Goal: Task Accomplishment & Management: Complete application form

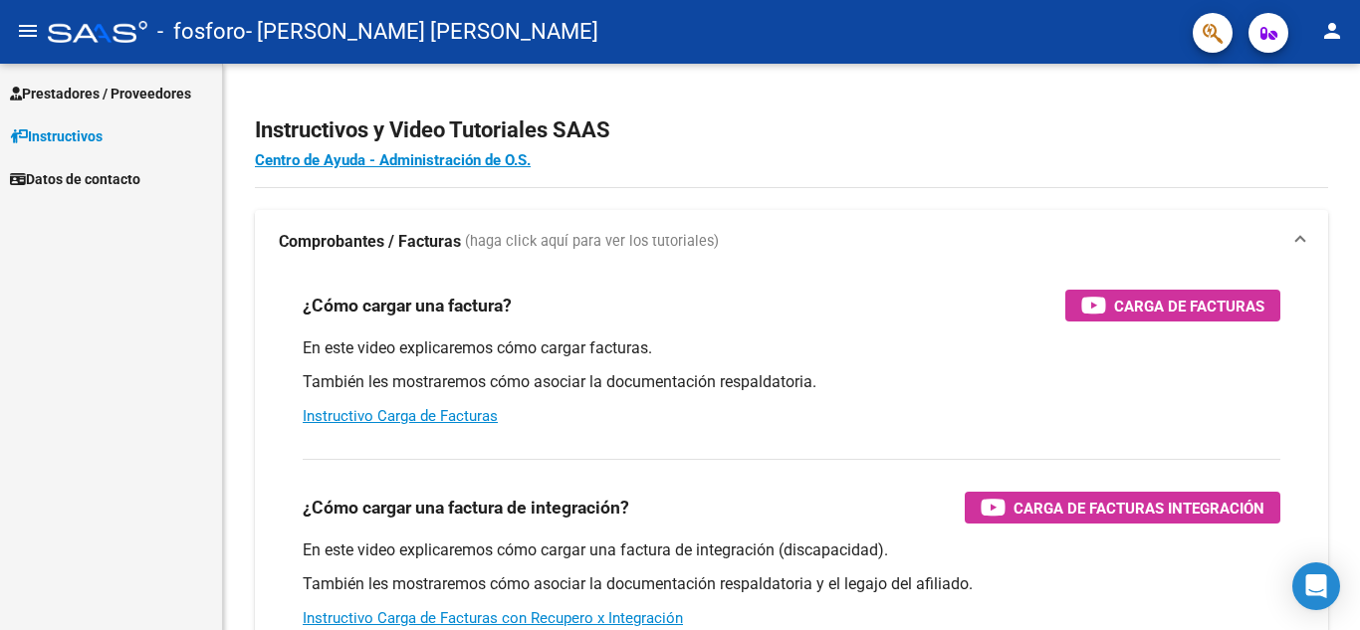
click at [121, 94] on span "Prestadores / Proveedores" at bounding box center [100, 94] width 181 height 22
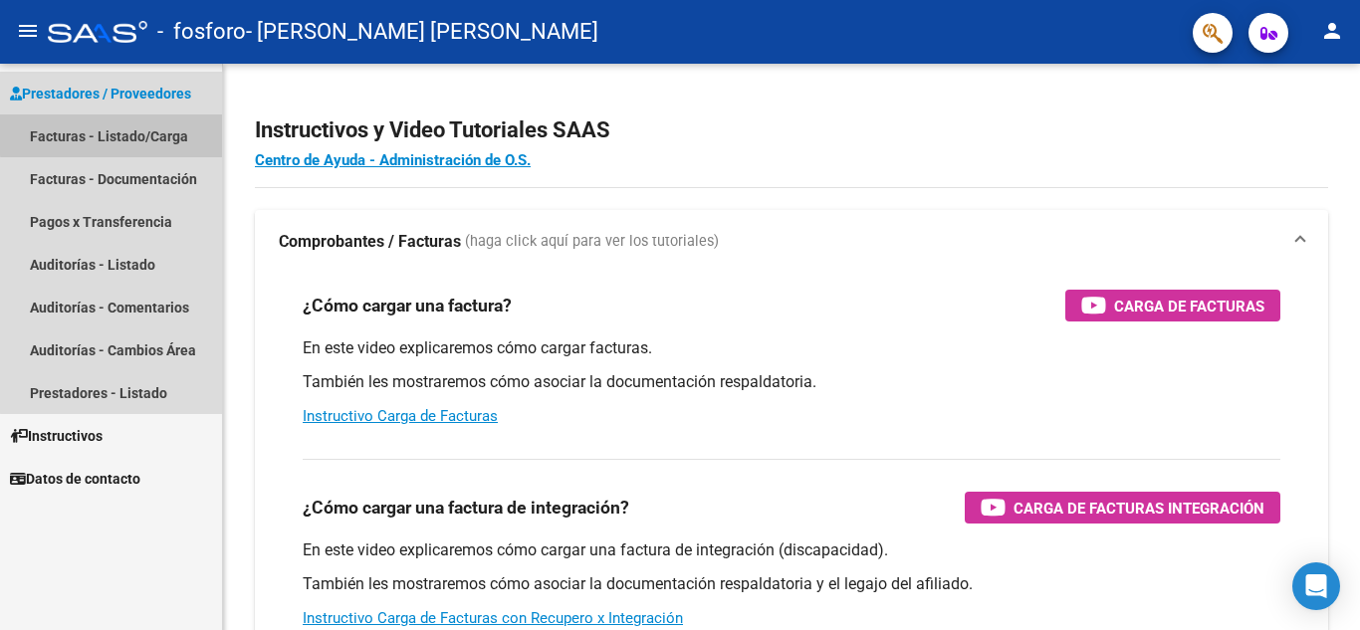
click at [112, 130] on link "Facturas - Listado/Carga" at bounding box center [111, 136] width 222 height 43
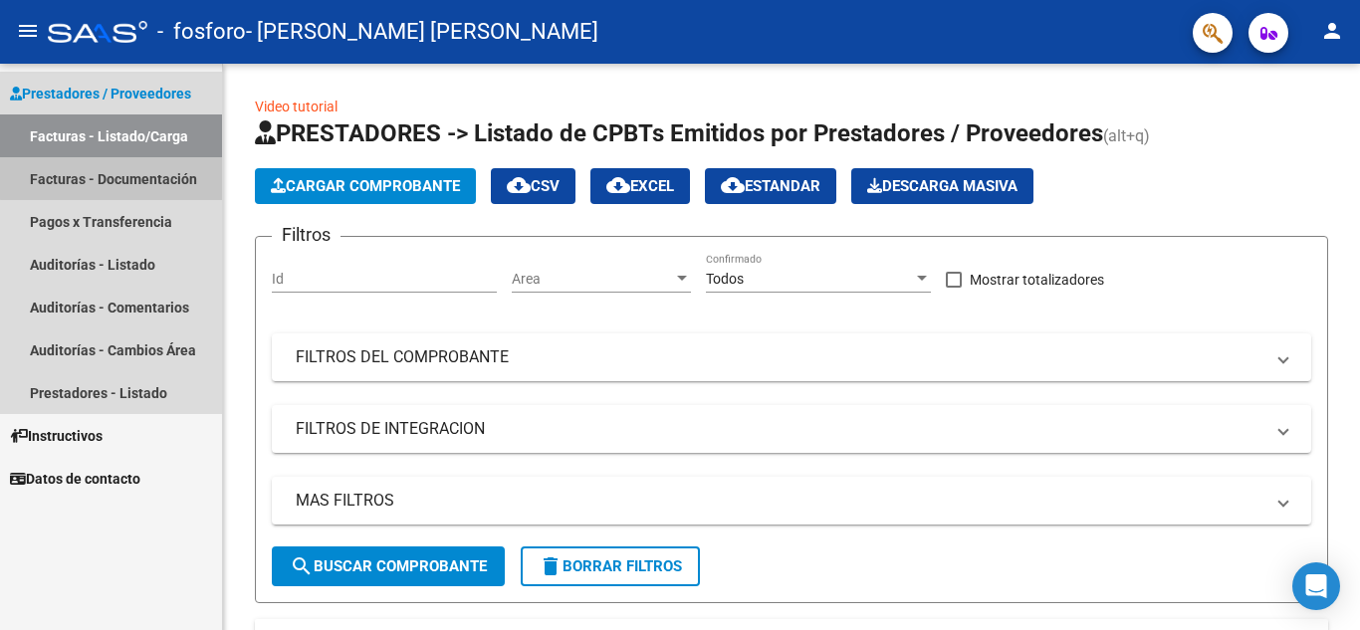
click at [116, 178] on link "Facturas - Documentación" at bounding box center [111, 178] width 222 height 43
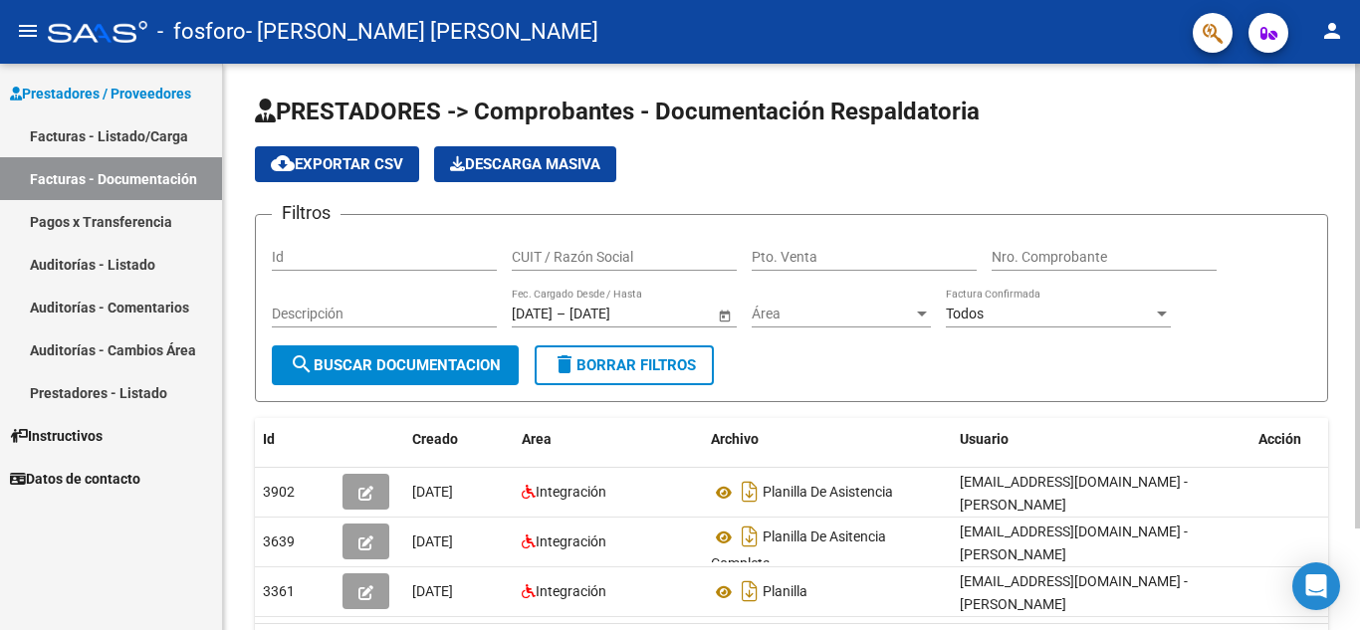
scroll to position [123, 0]
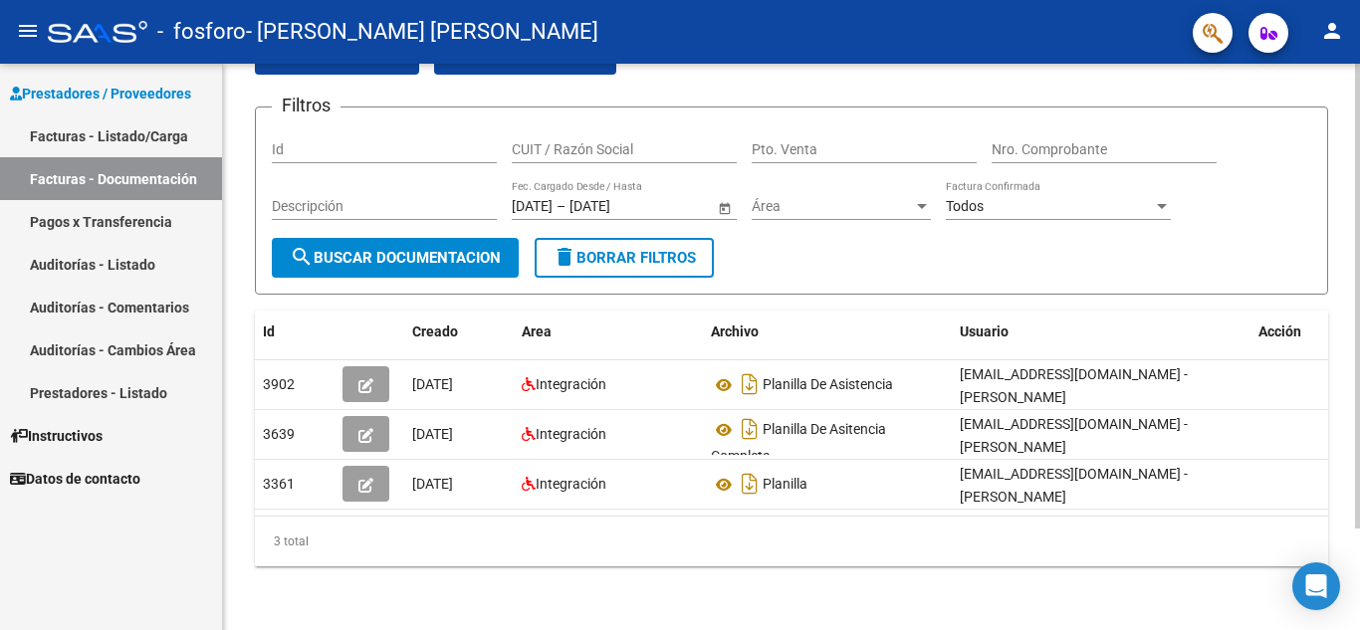
click at [1359, 279] on div at bounding box center [1357, 397] width 5 height 465
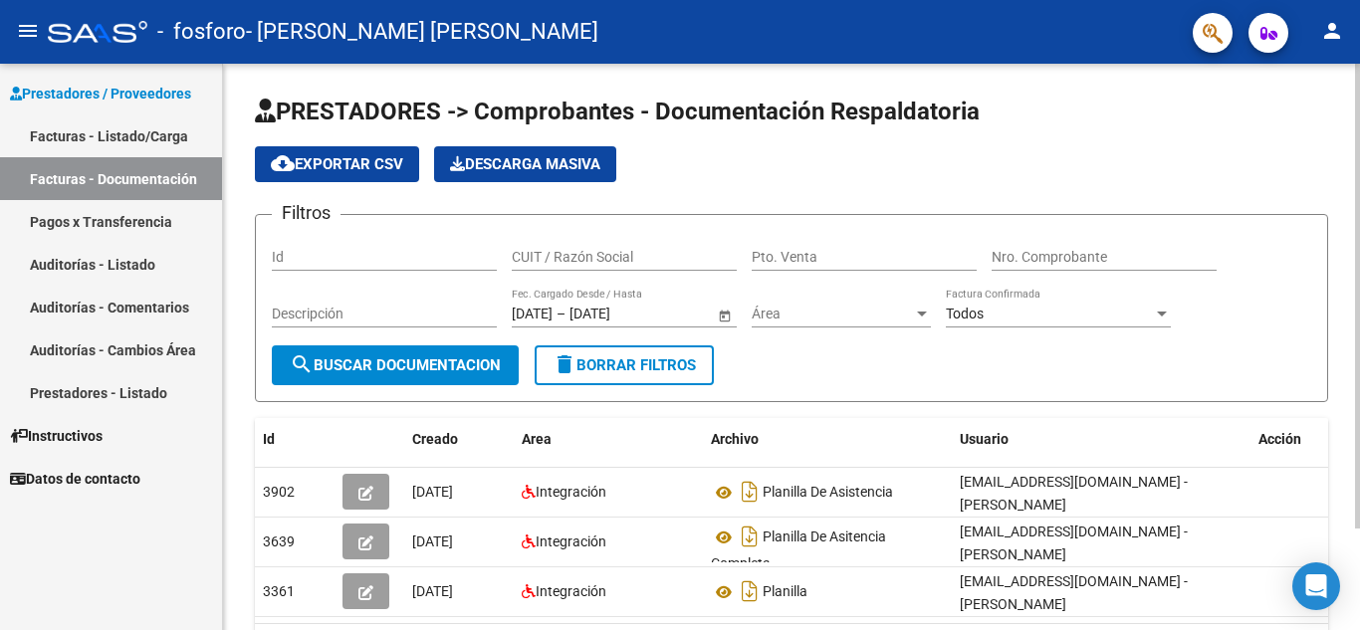
click at [1359, 200] on div at bounding box center [1357, 296] width 5 height 465
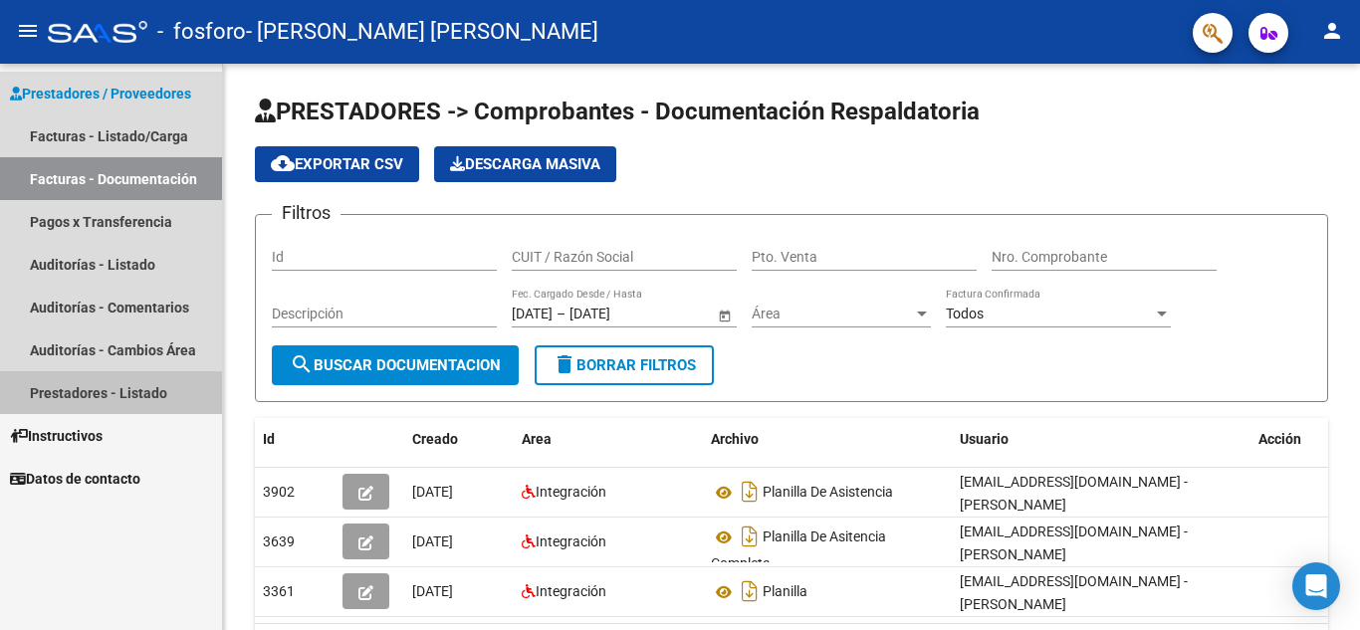
click at [139, 392] on link "Prestadores - Listado" at bounding box center [111, 392] width 222 height 43
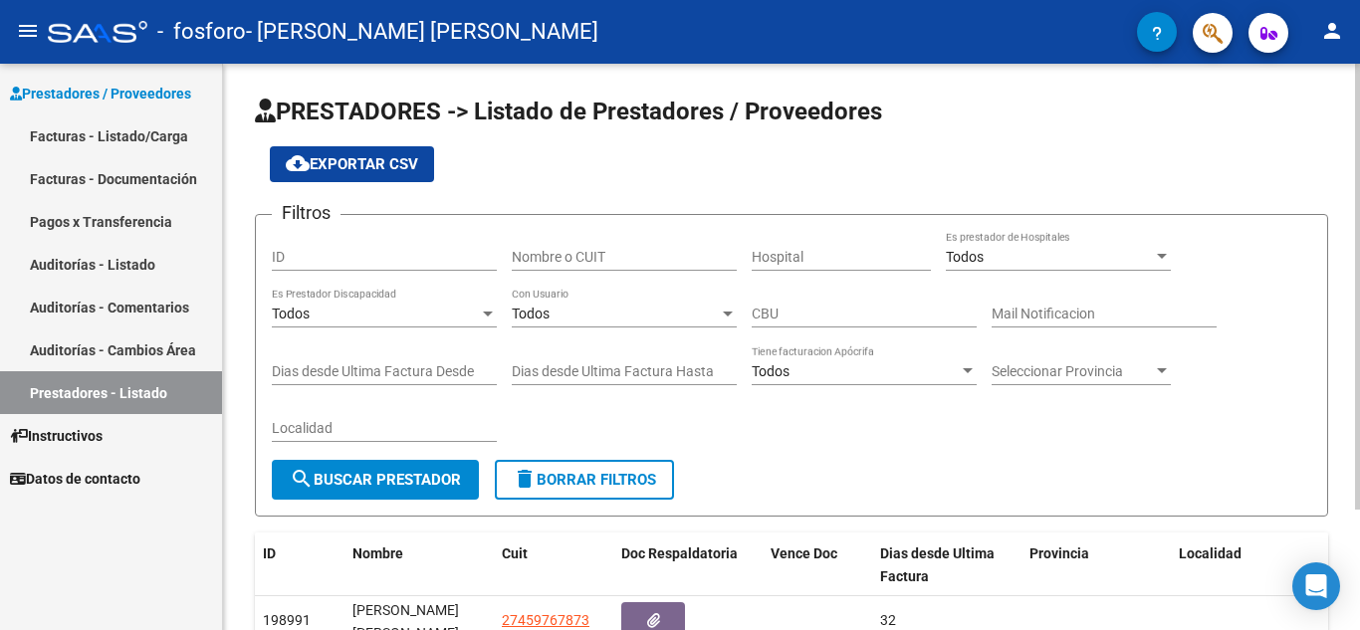
click at [1359, 217] on div at bounding box center [1357, 287] width 5 height 446
click at [417, 485] on span "search Buscar Prestador" at bounding box center [375, 480] width 171 height 18
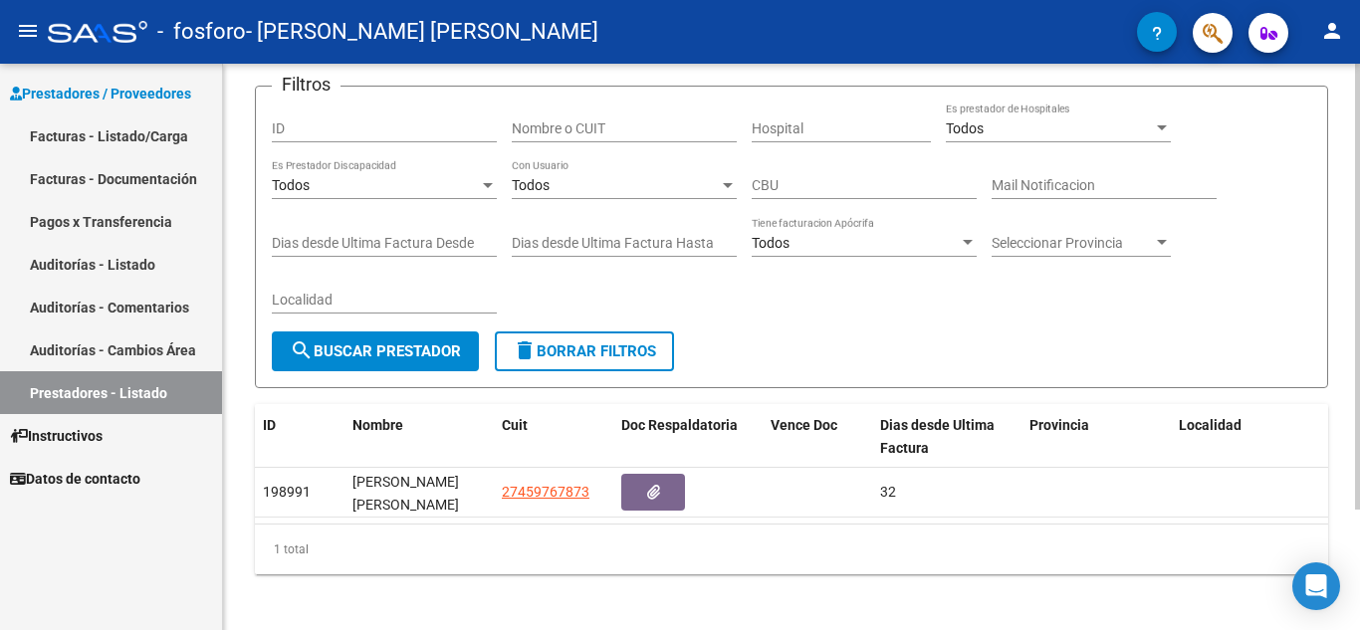
scroll to position [152, 0]
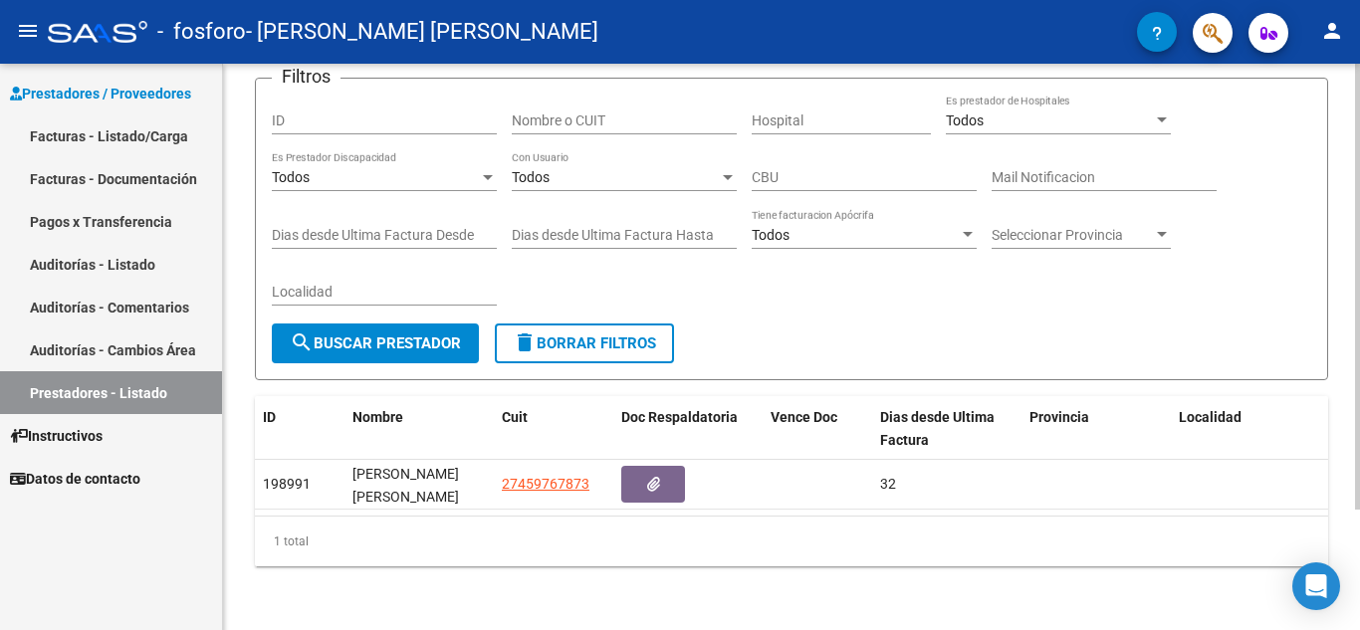
click at [1357, 444] on div at bounding box center [1357, 407] width 5 height 446
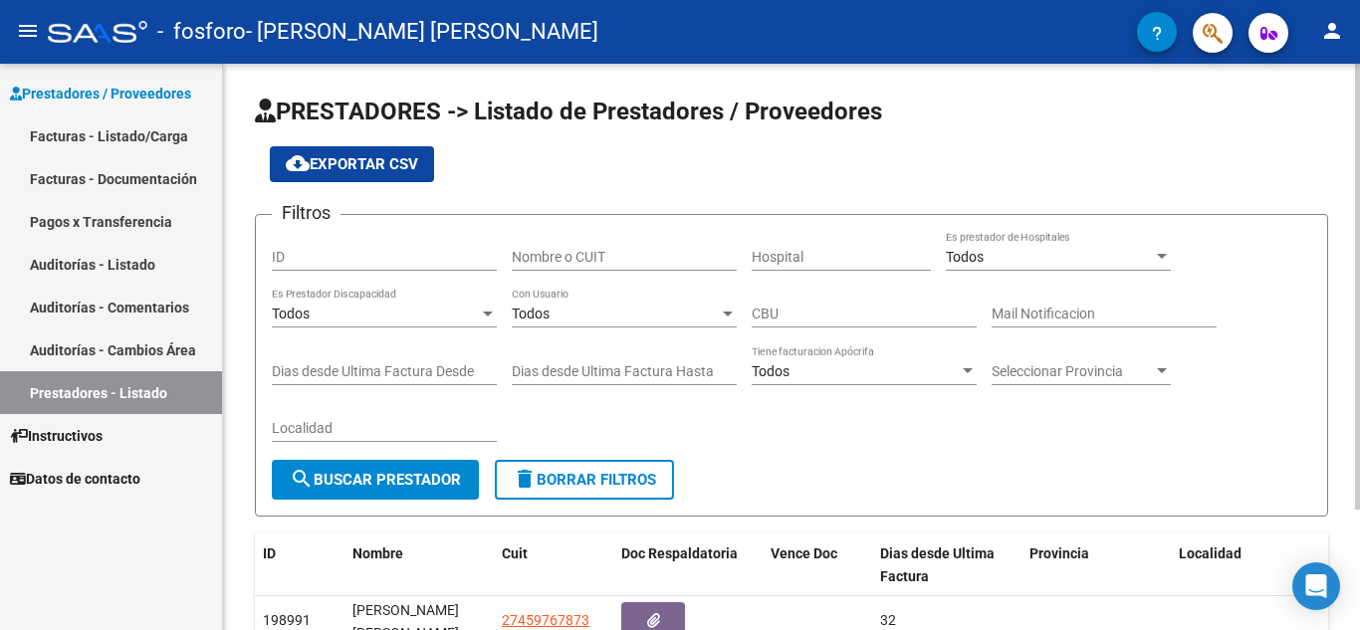
click at [1359, 124] on div at bounding box center [1357, 287] width 5 height 446
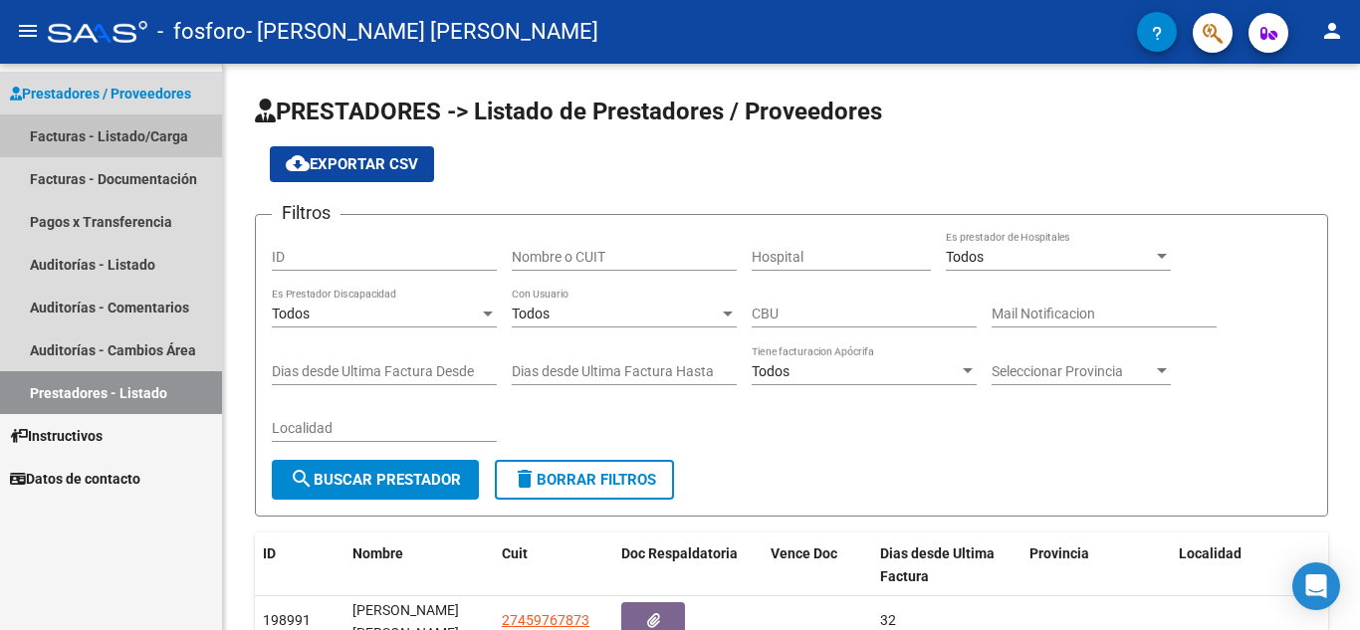
click at [70, 138] on link "Facturas - Listado/Carga" at bounding box center [111, 136] width 222 height 43
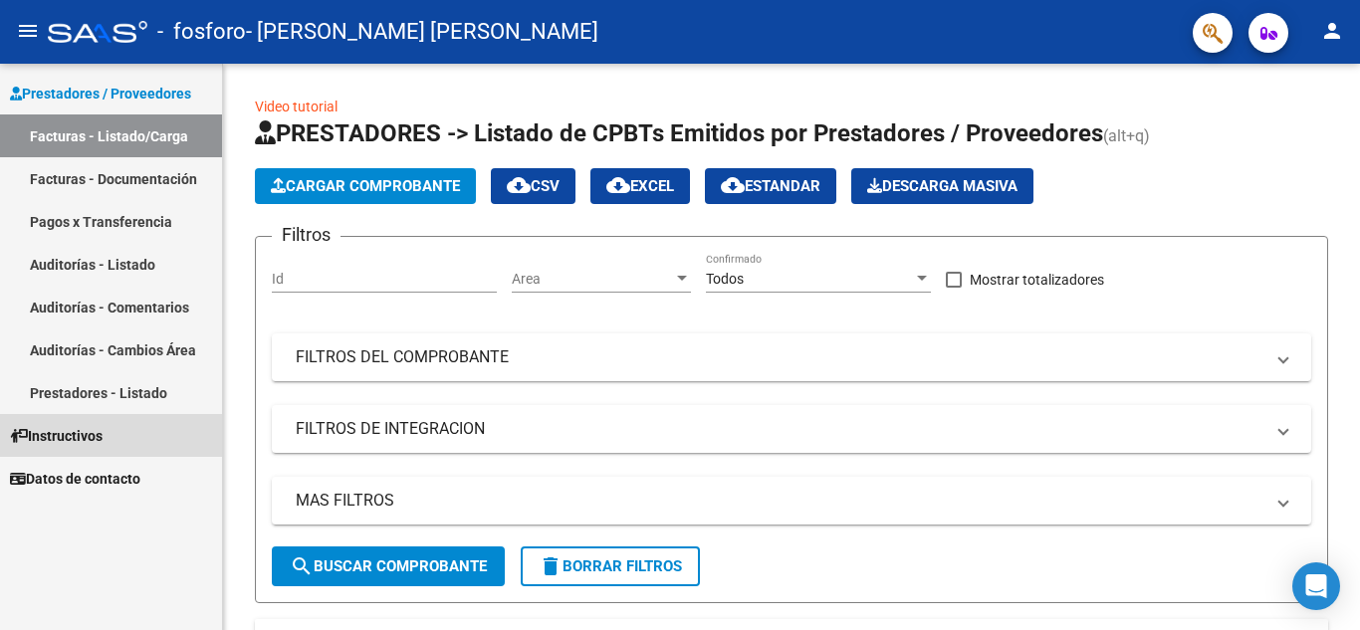
click at [128, 453] on link "Instructivos" at bounding box center [111, 435] width 222 height 43
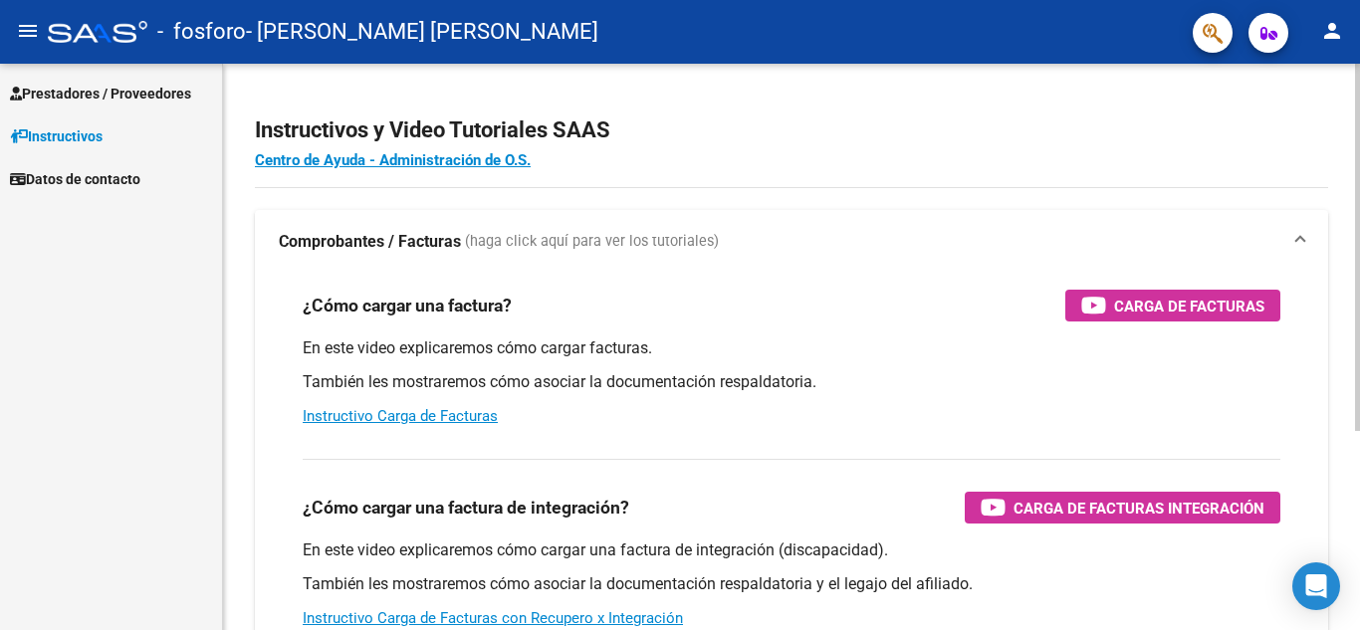
click at [1346, 218] on div "Instructivos y Video Tutoriales SAAS Centro de Ayuda - Administración de O.S. C…" at bounding box center [794, 500] width 1142 height 873
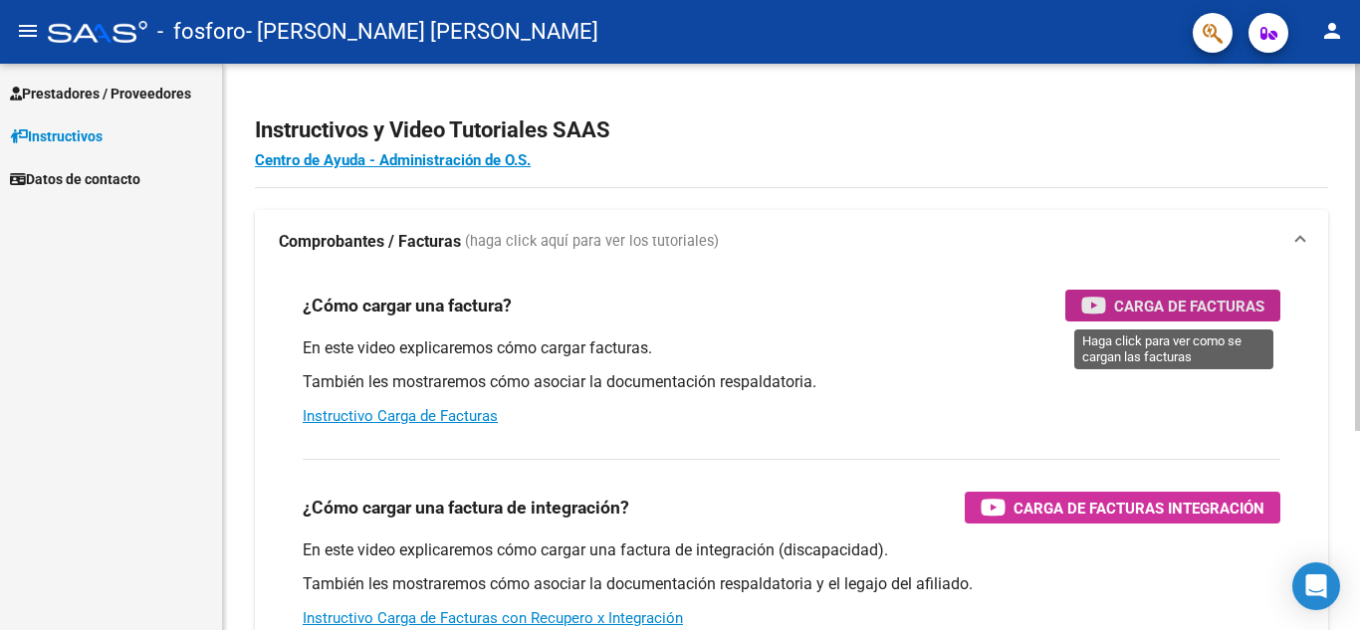
click at [1188, 312] on span "Carga de Facturas" at bounding box center [1189, 306] width 150 height 25
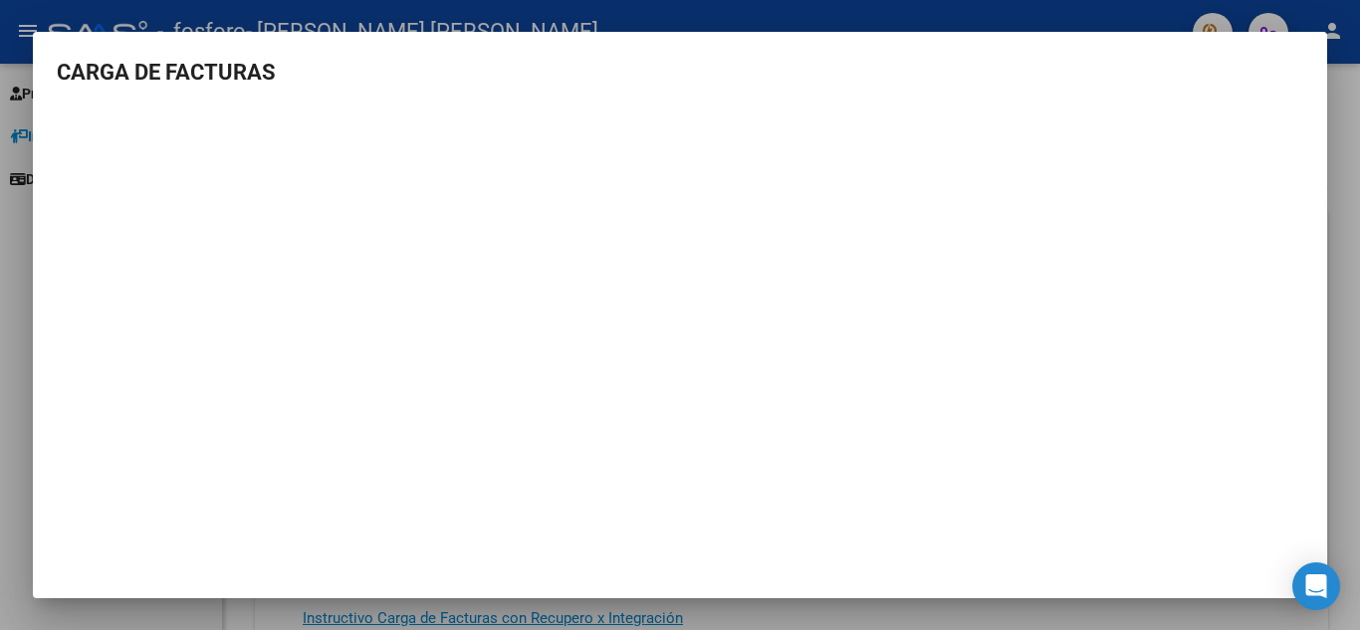
click at [1018, 33] on mat-dialog-container "CARGA DE FACTURAS" at bounding box center [680, 316] width 1294 height 568
click at [32, 84] on div at bounding box center [680, 315] width 1360 height 630
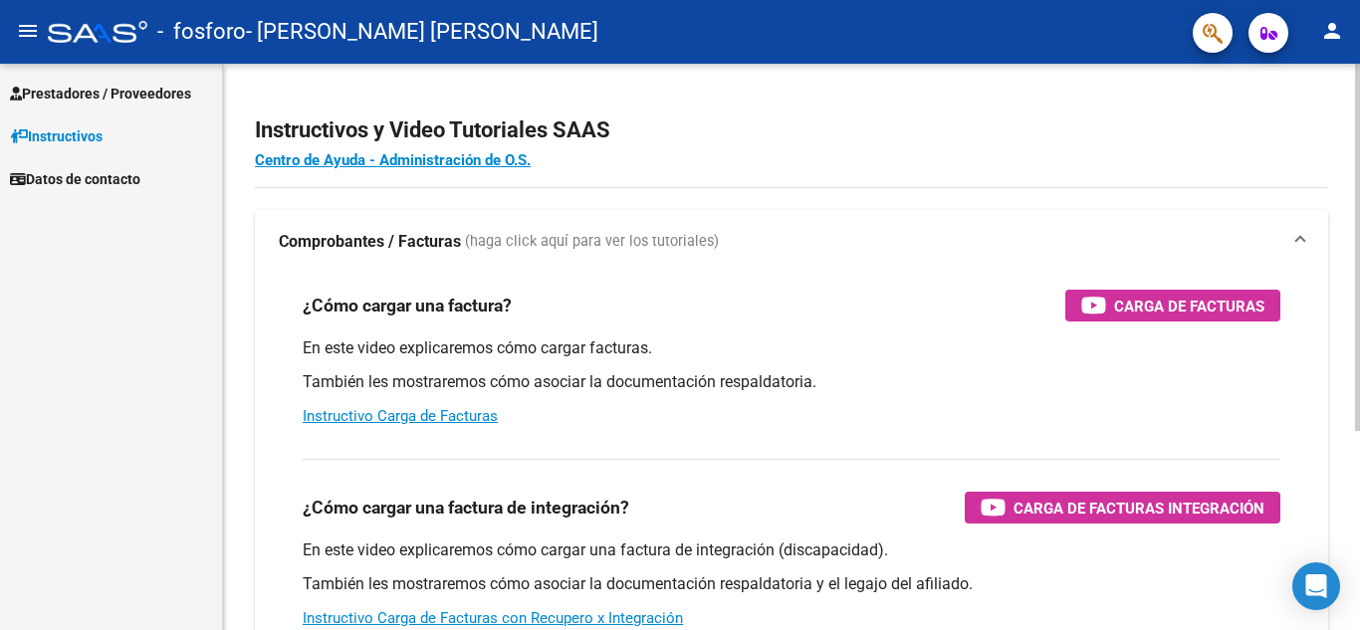
click at [1359, 73] on div at bounding box center [1357, 247] width 5 height 367
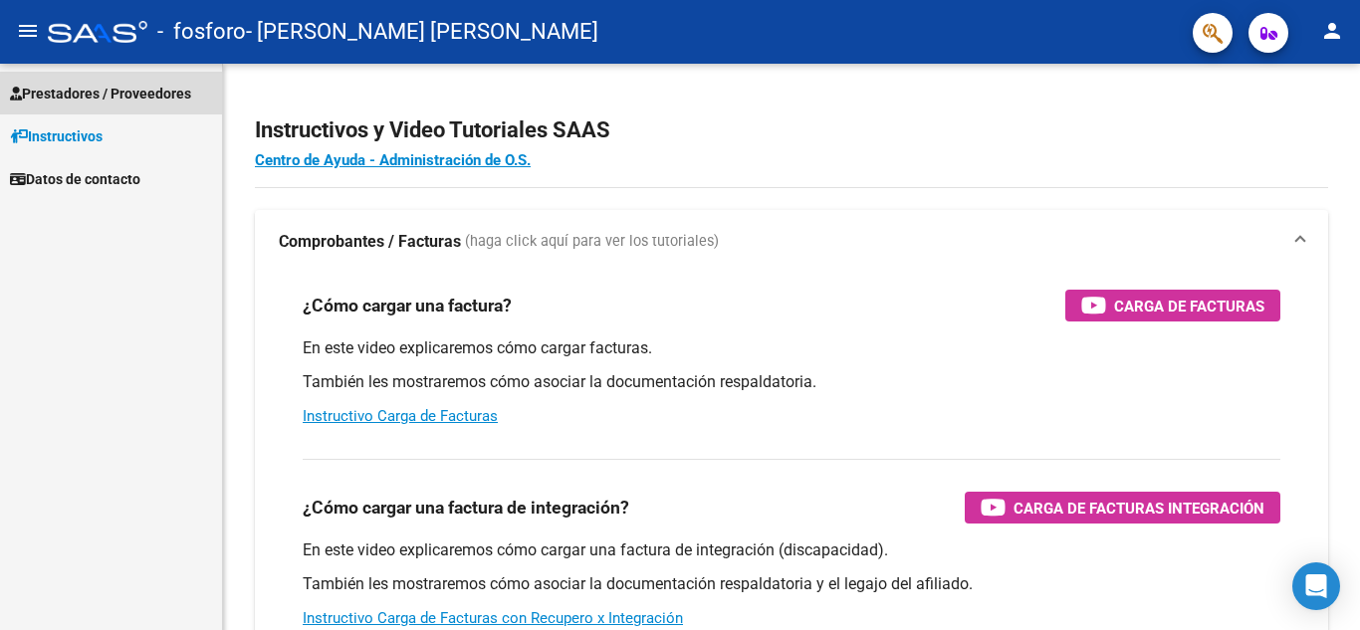
click at [77, 74] on link "Prestadores / Proveedores" at bounding box center [111, 93] width 222 height 43
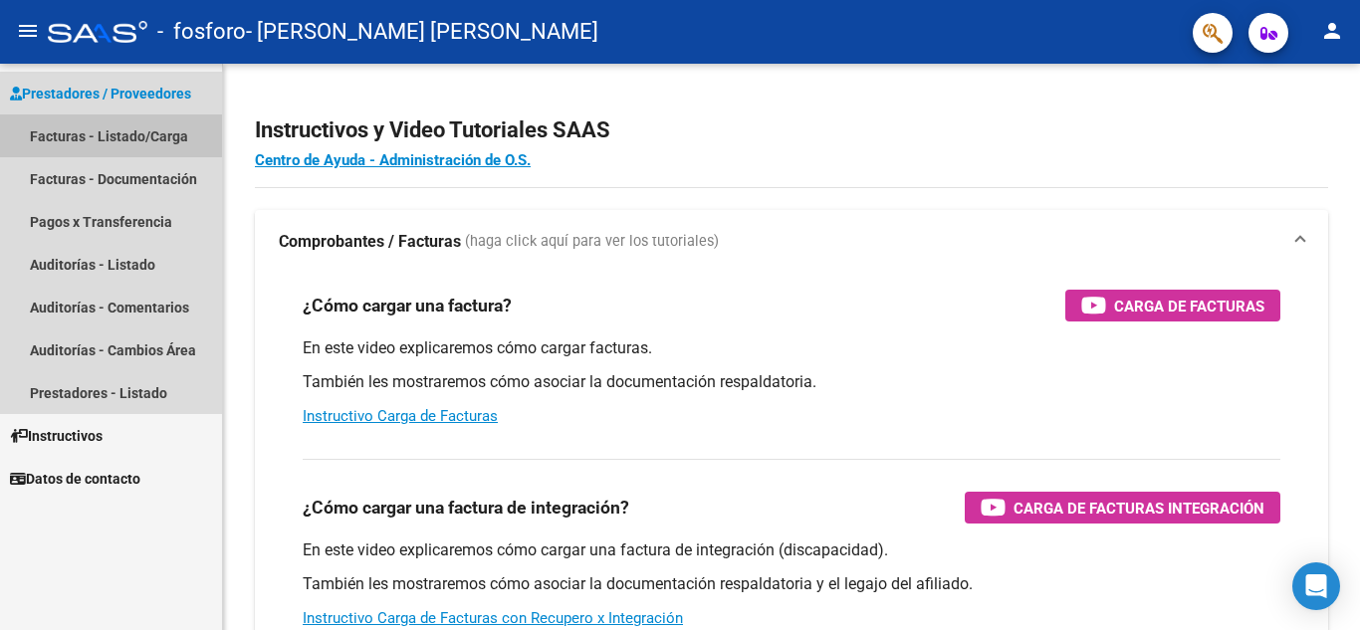
click at [68, 148] on link "Facturas - Listado/Carga" at bounding box center [111, 136] width 222 height 43
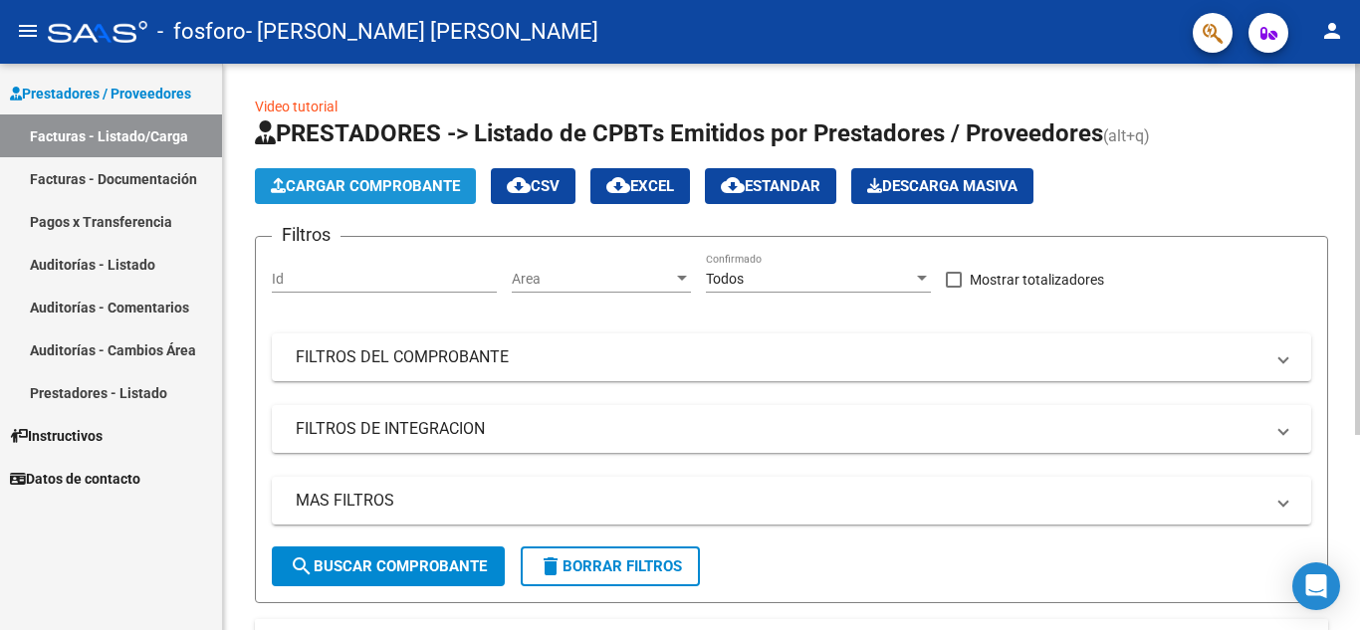
click at [401, 189] on span "Cargar Comprobante" at bounding box center [365, 186] width 189 height 18
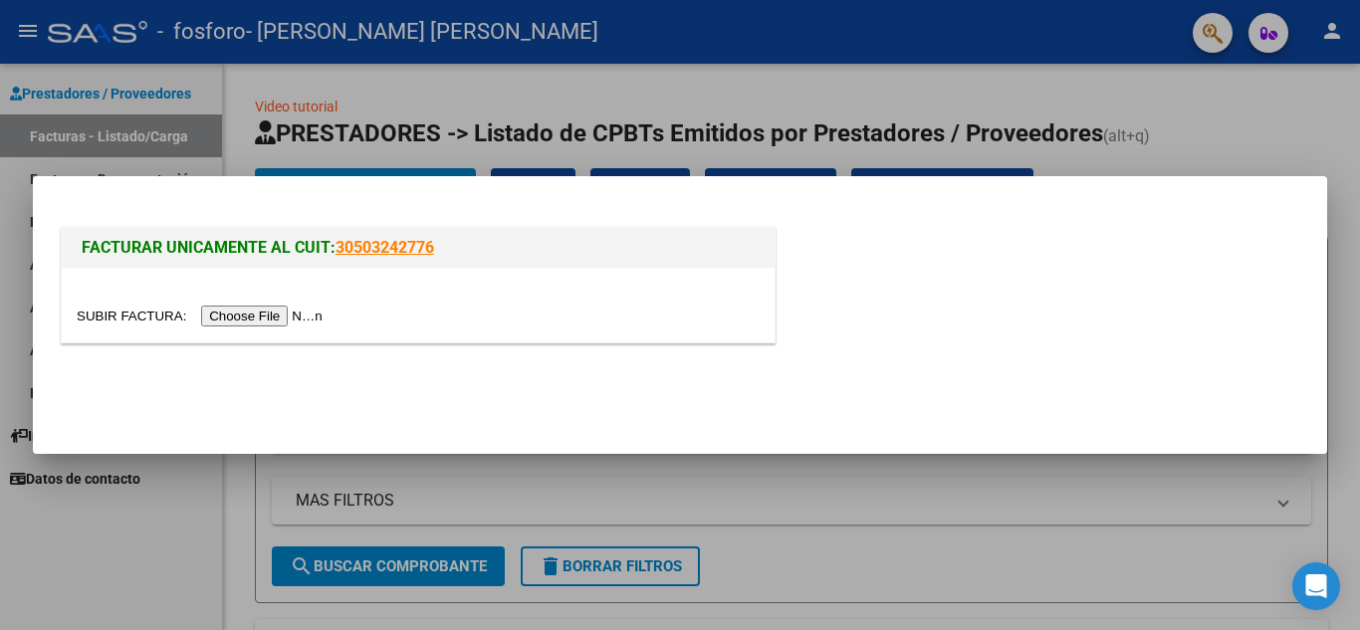
click at [269, 308] on input "file" at bounding box center [203, 316] width 252 height 21
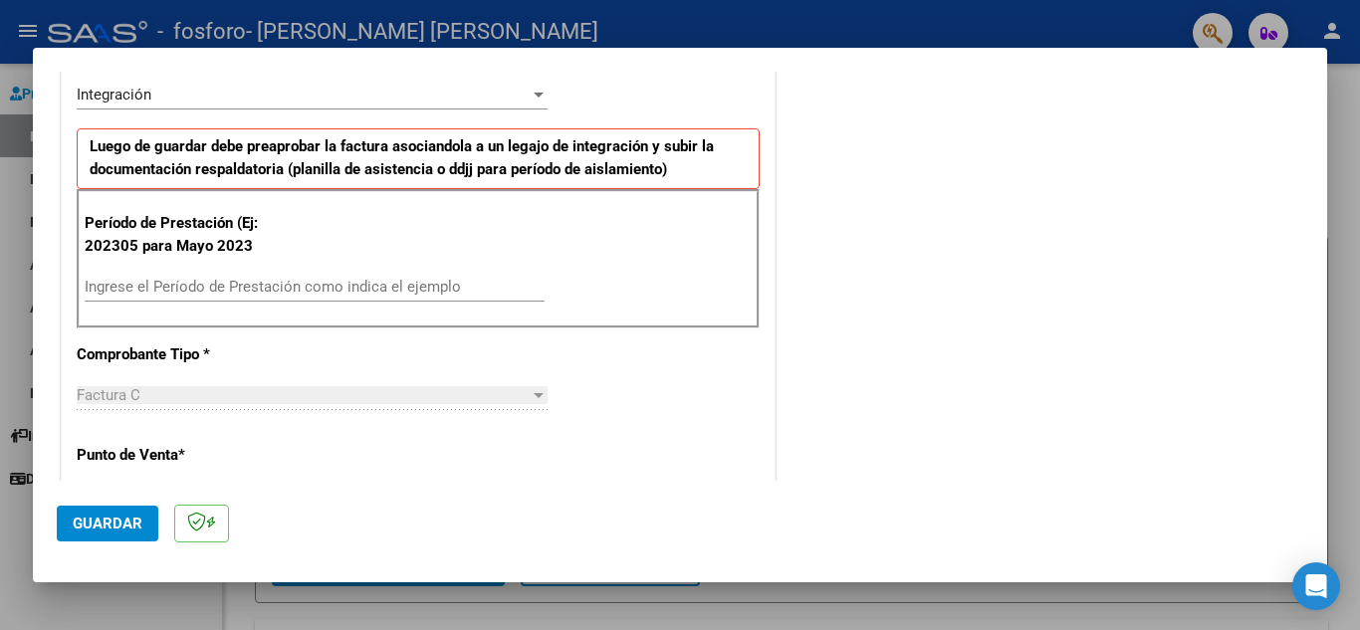
scroll to position [456, 0]
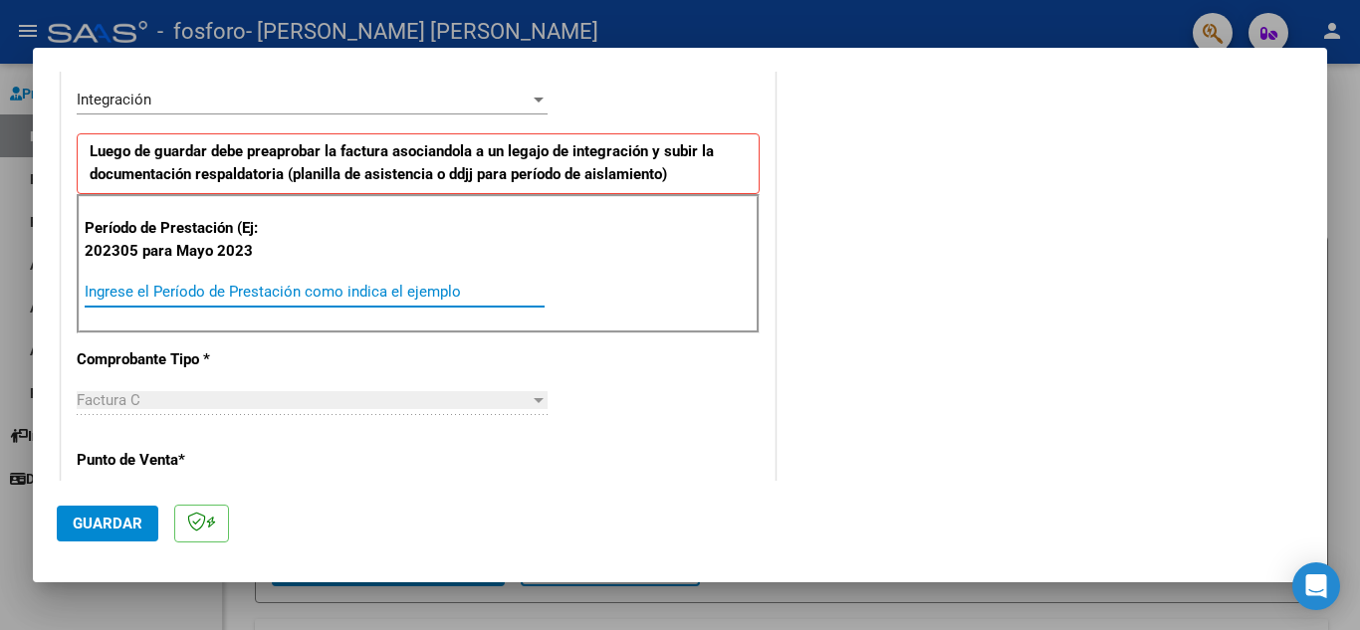
click at [199, 296] on input "Ingrese el Período de Prestación como indica el ejemplo" at bounding box center [315, 292] width 460 height 18
type input "202507"
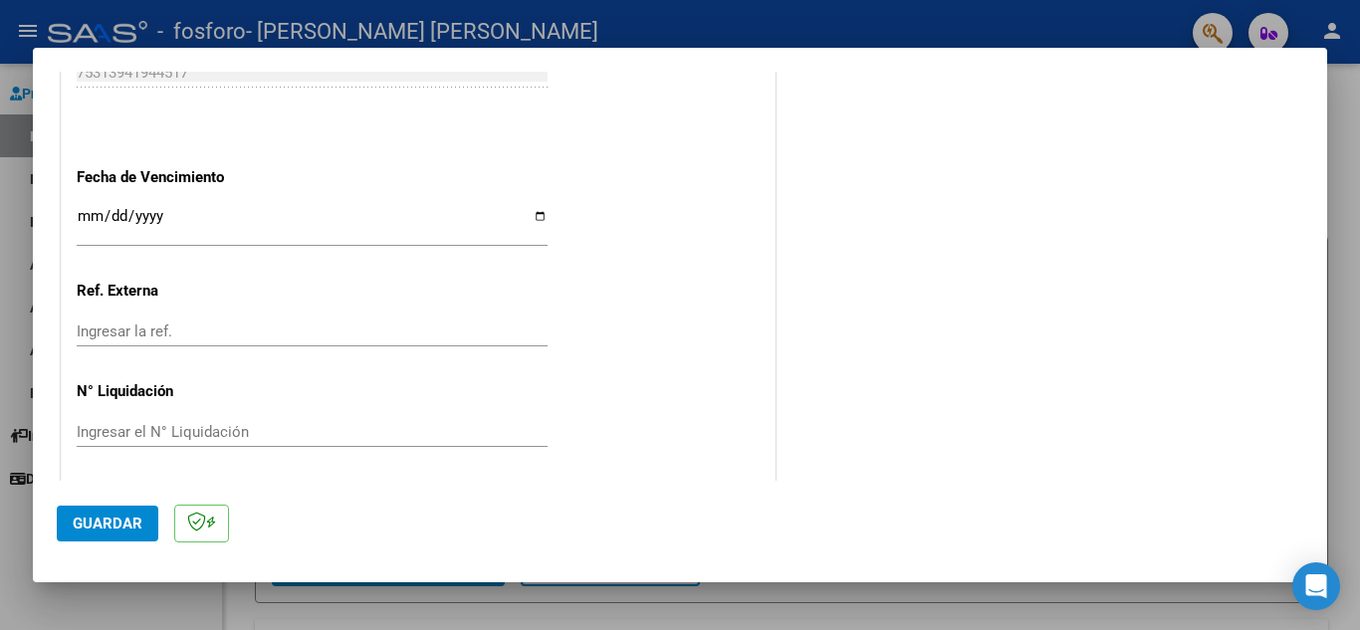
scroll to position [1305, 0]
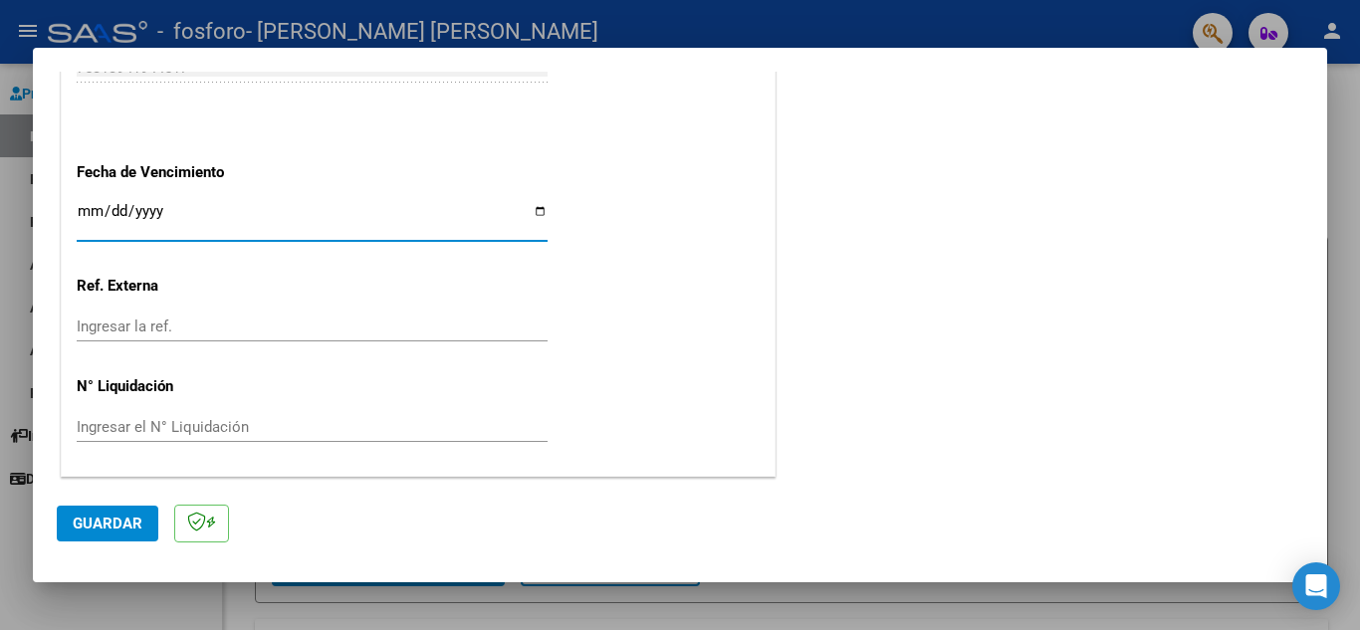
click at [532, 213] on input "Ingresar la fecha" at bounding box center [312, 219] width 471 height 32
type input "[DATE]"
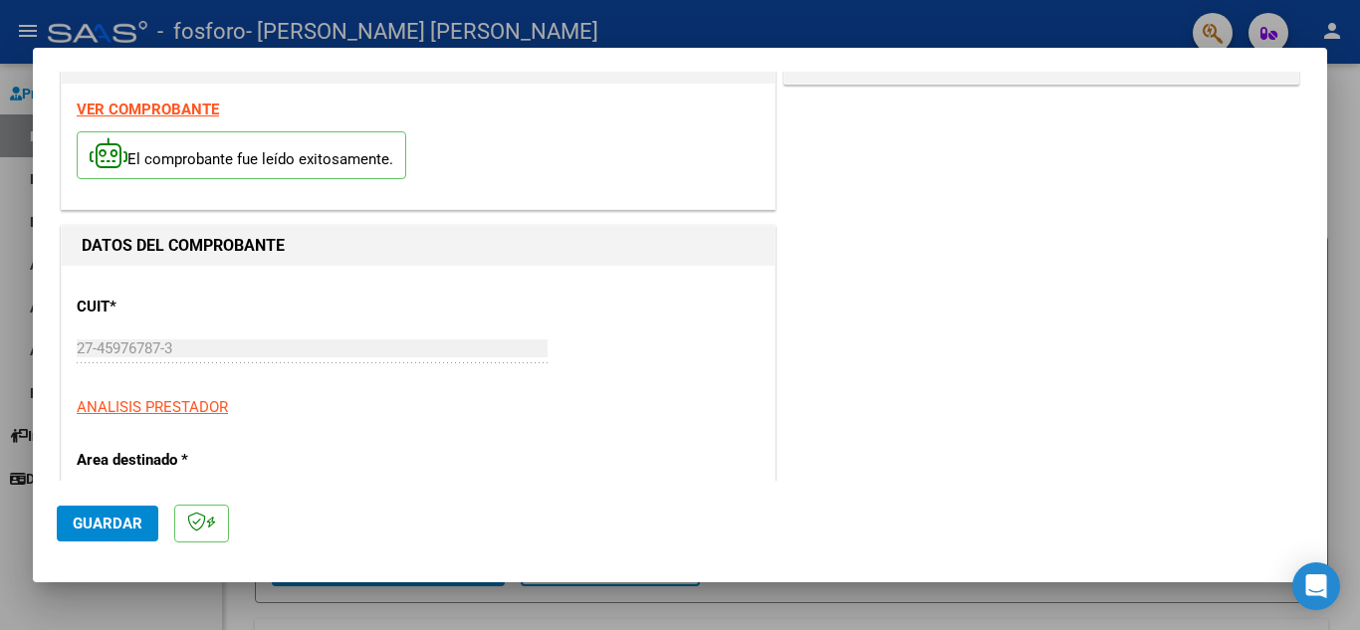
scroll to position [0, 0]
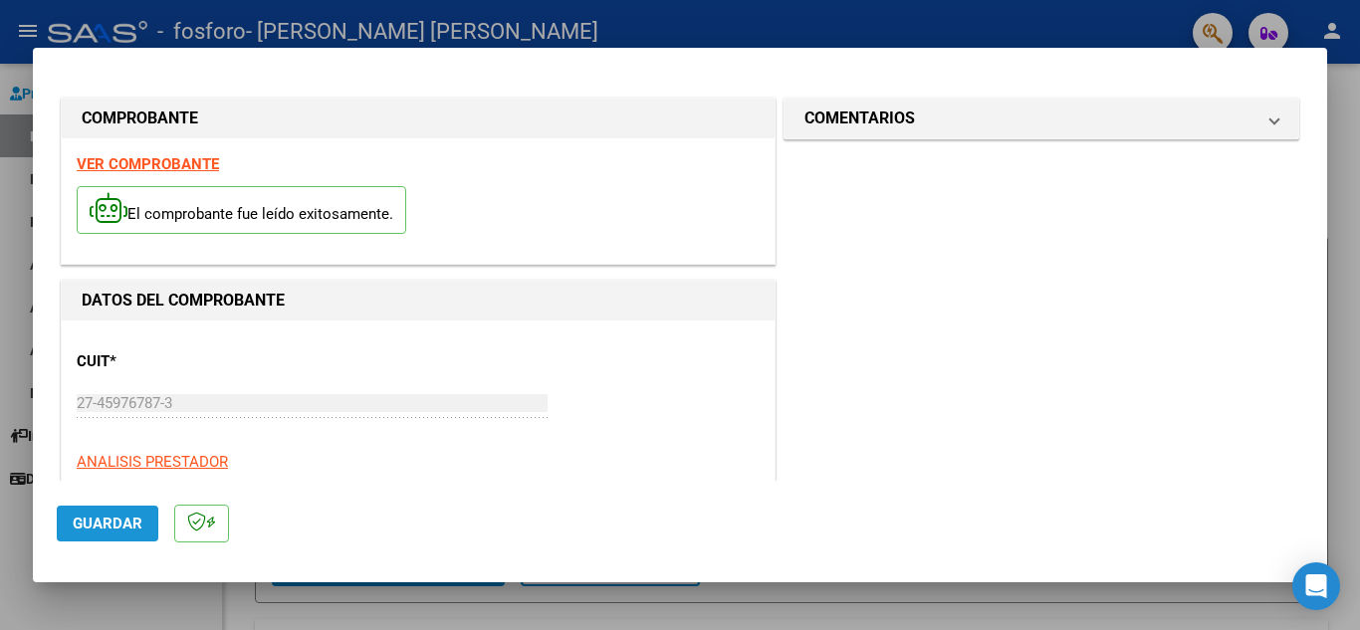
click at [81, 518] on span "Guardar" at bounding box center [108, 524] width 70 height 18
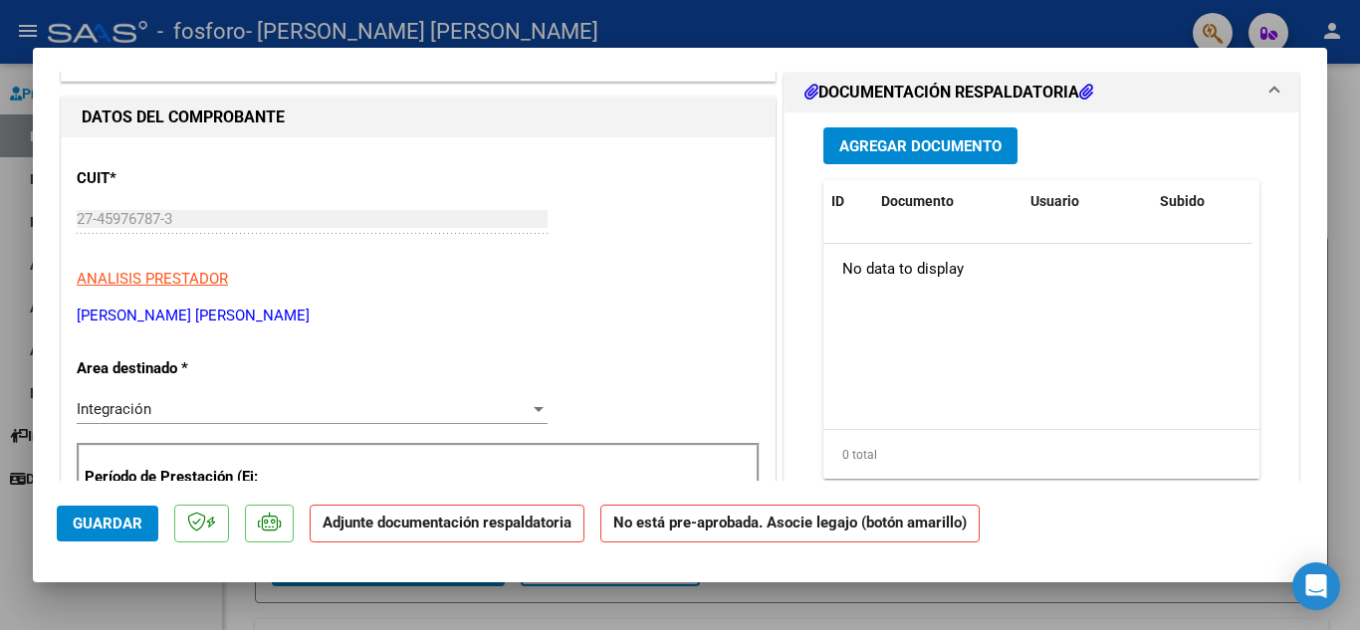
scroll to position [212, 0]
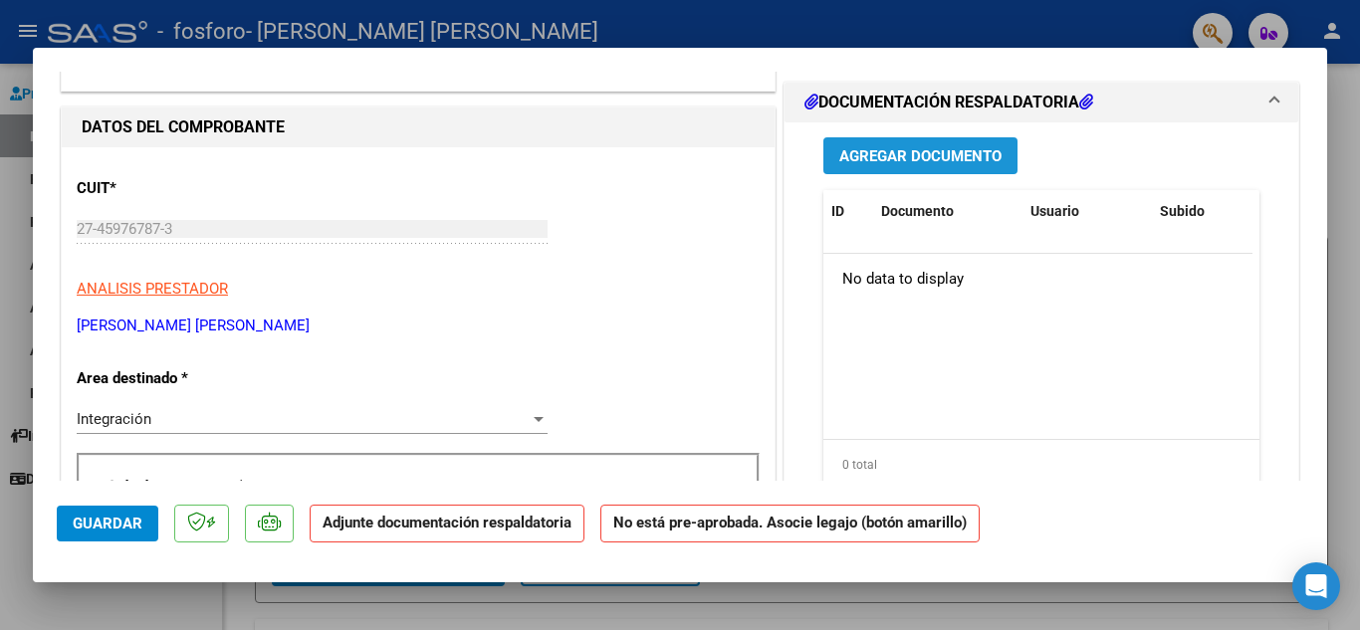
click at [940, 157] on span "Agregar Documento" at bounding box center [920, 156] width 162 height 18
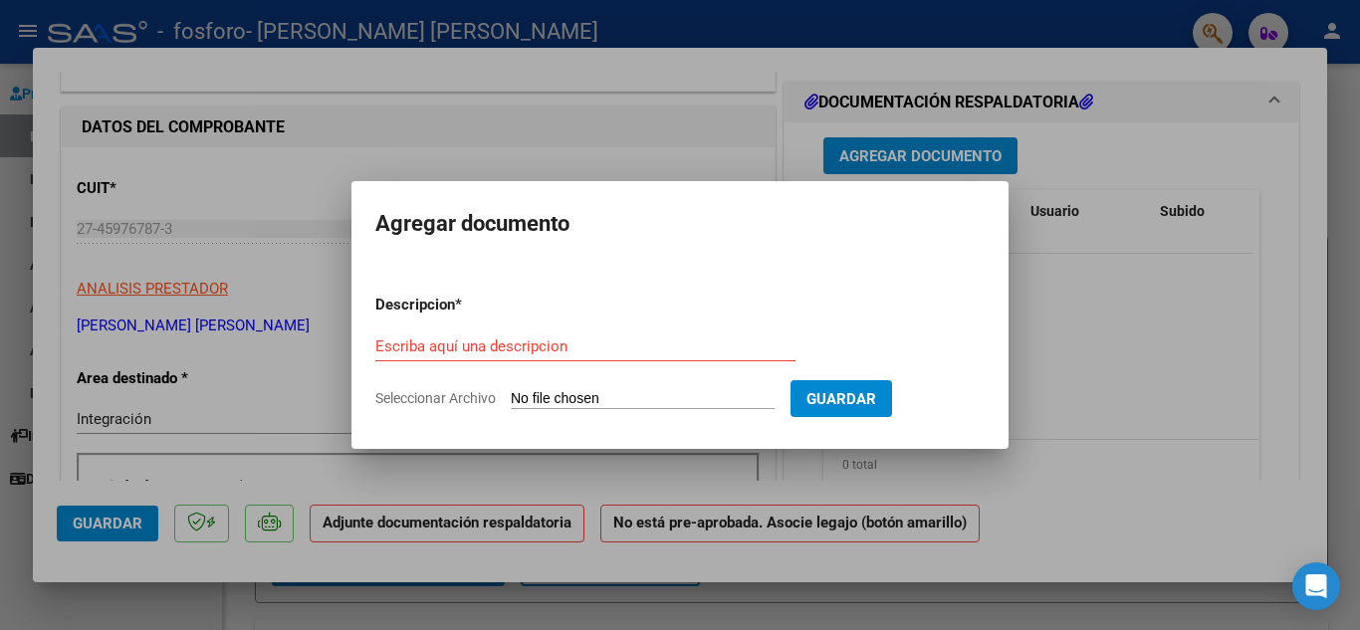
click at [608, 399] on input "Seleccionar Archivo" at bounding box center [643, 399] width 264 height 19
click at [669, 390] on input "Seleccionar Archivo" at bounding box center [643, 399] width 264 height 19
type input "C:\fakepath\planilla de asistencia julio.pdf"
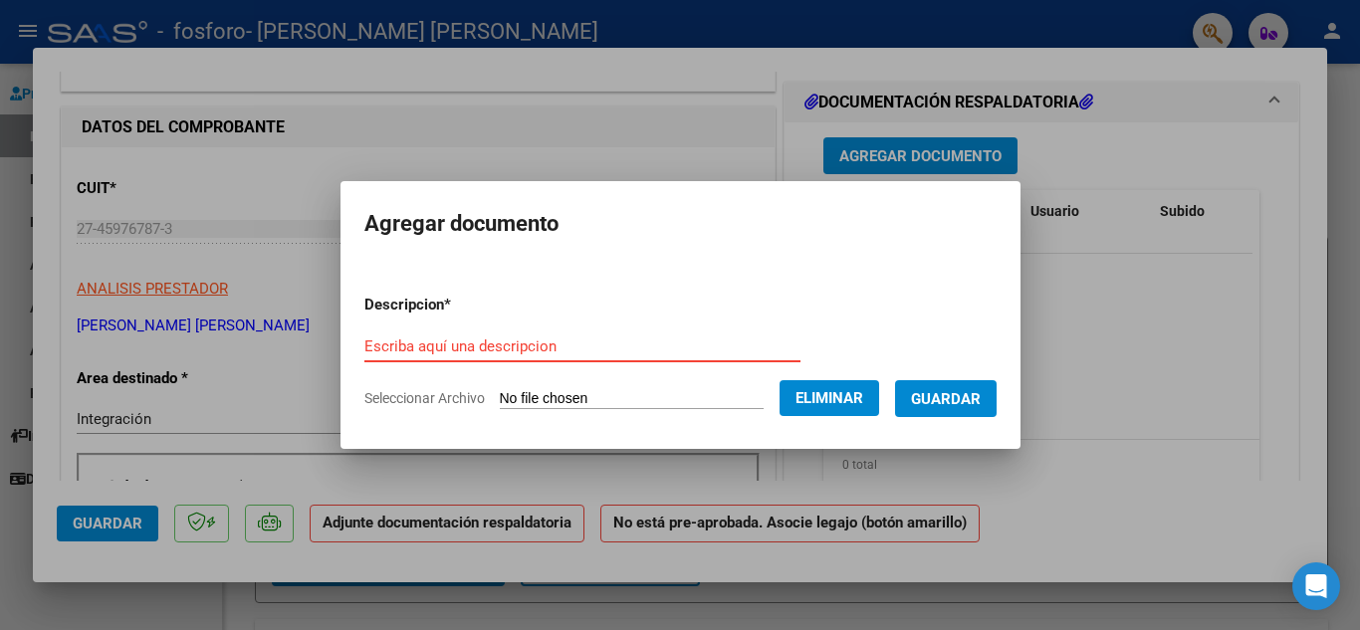
click at [502, 339] on input "Escriba aquí una descripcion" at bounding box center [582, 347] width 436 height 18
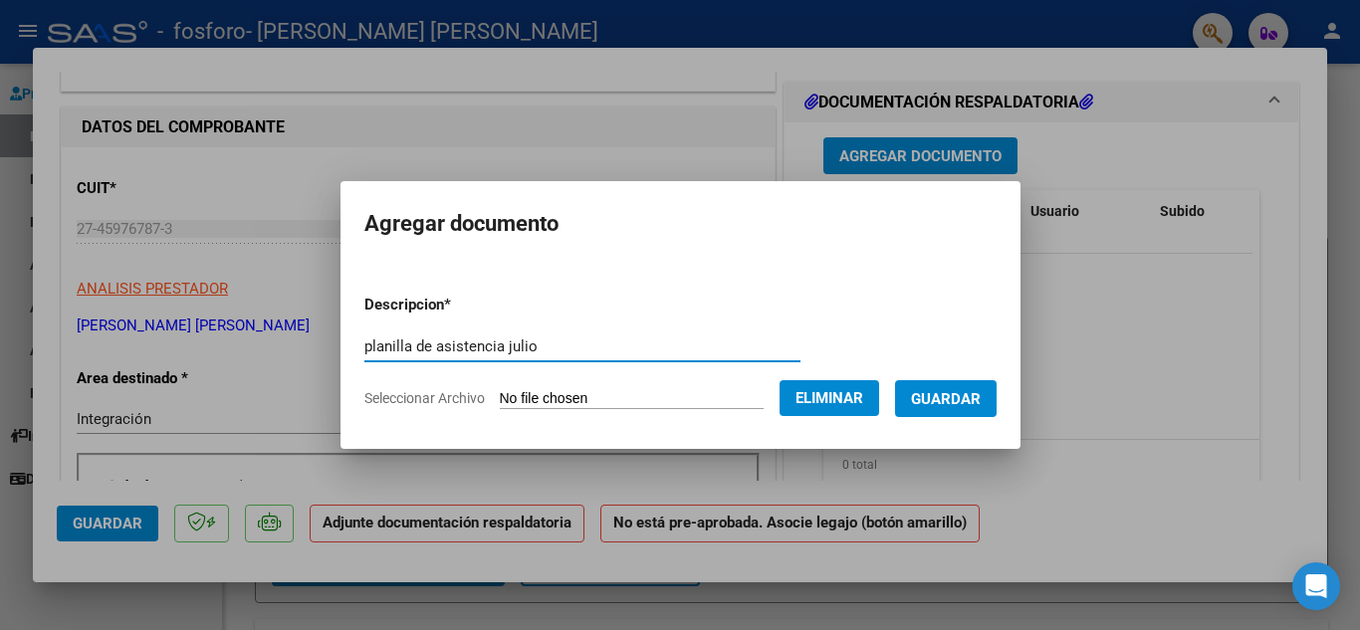
type input "planilla de asistencia julio"
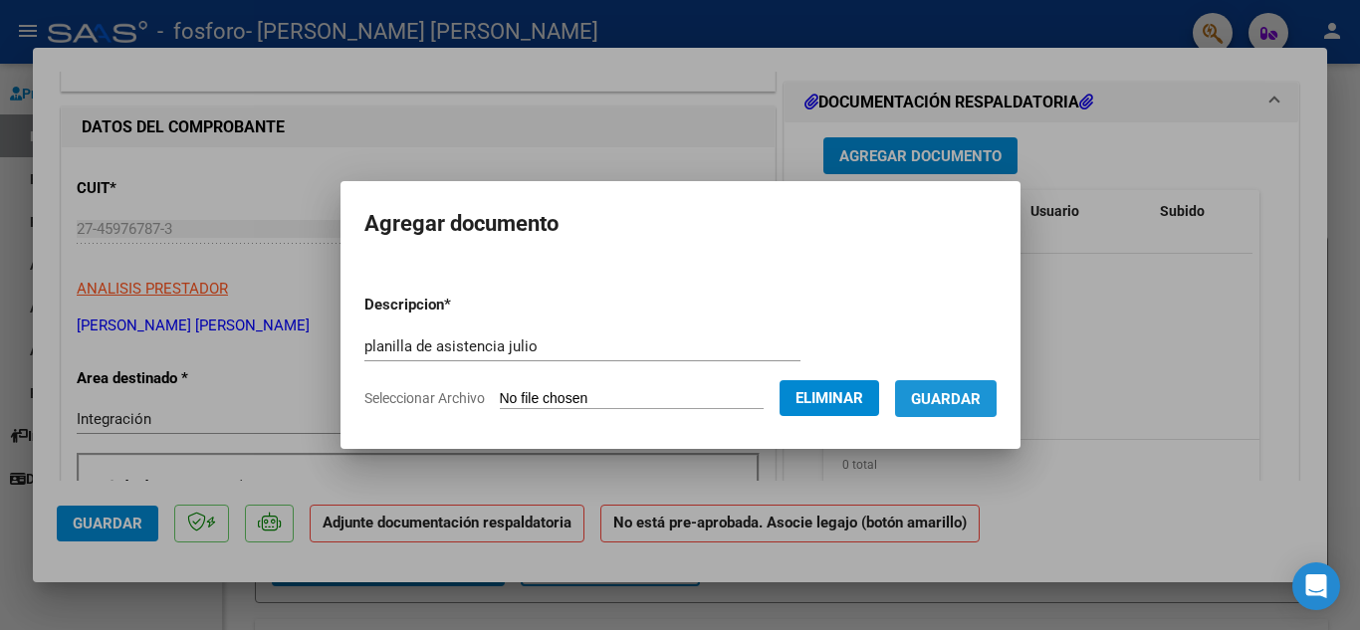
click at [938, 387] on button "Guardar" at bounding box center [946, 398] width 102 height 37
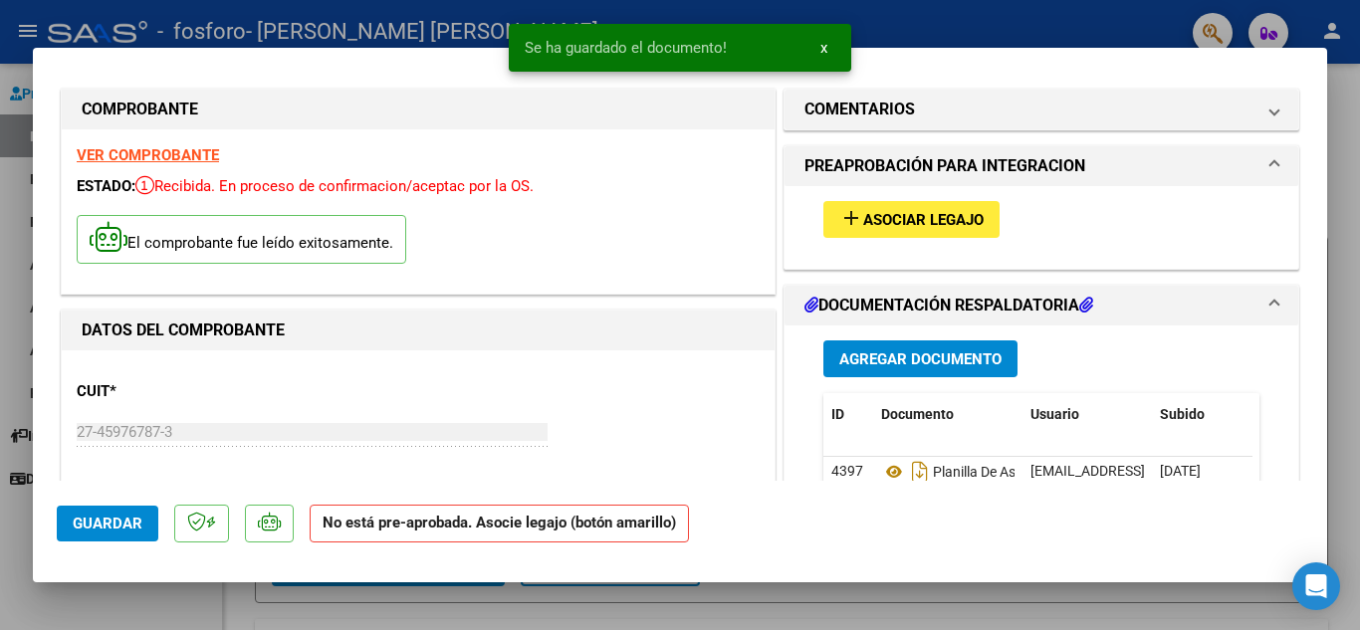
scroll to position [0, 0]
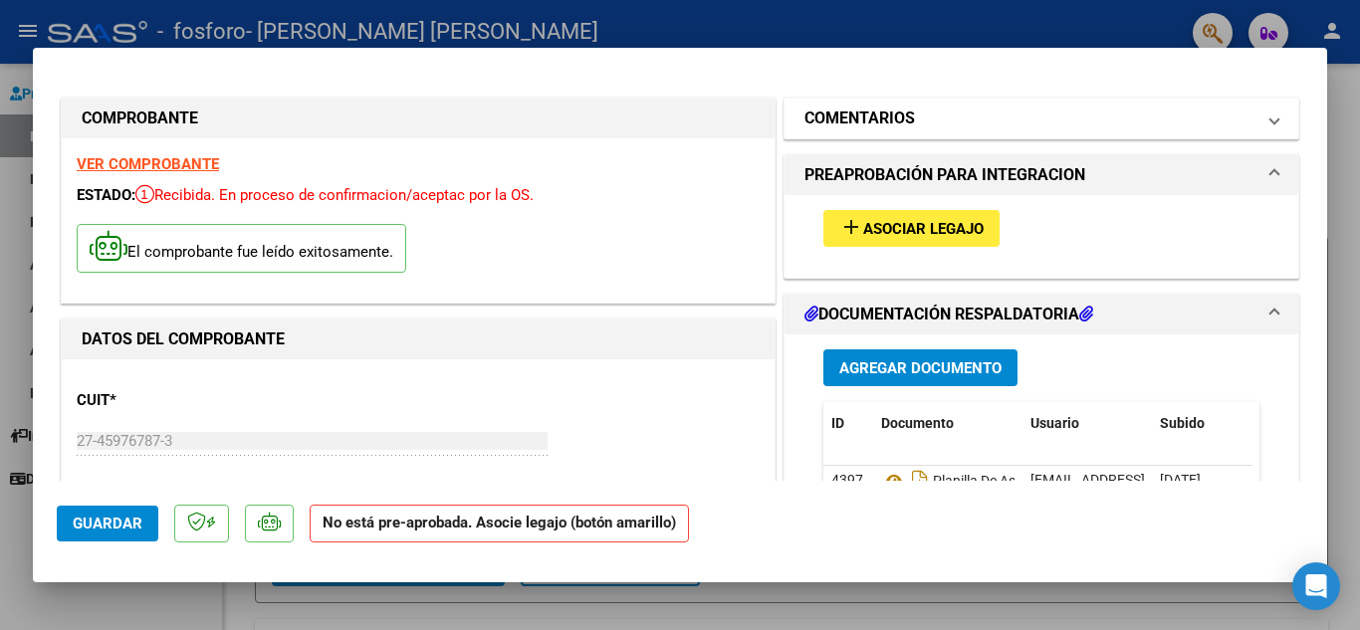
click at [1271, 108] on span at bounding box center [1275, 119] width 8 height 24
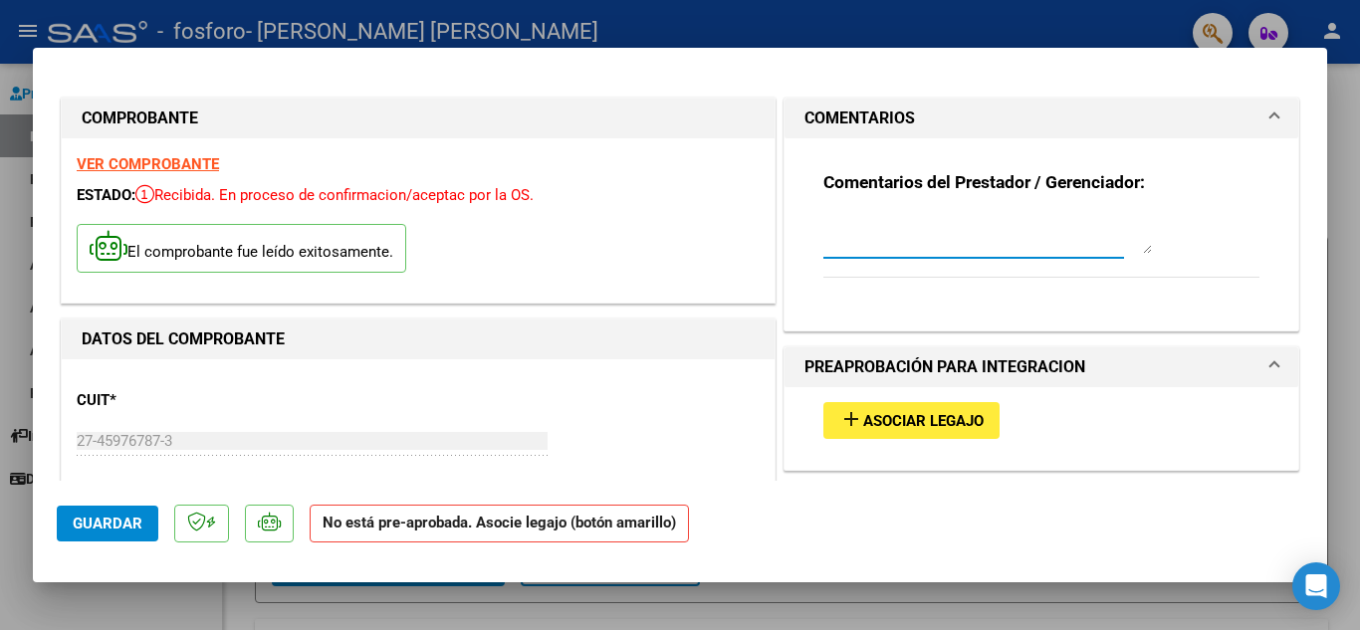
click at [1000, 230] on textarea at bounding box center [987, 234] width 329 height 40
type textarea "p"
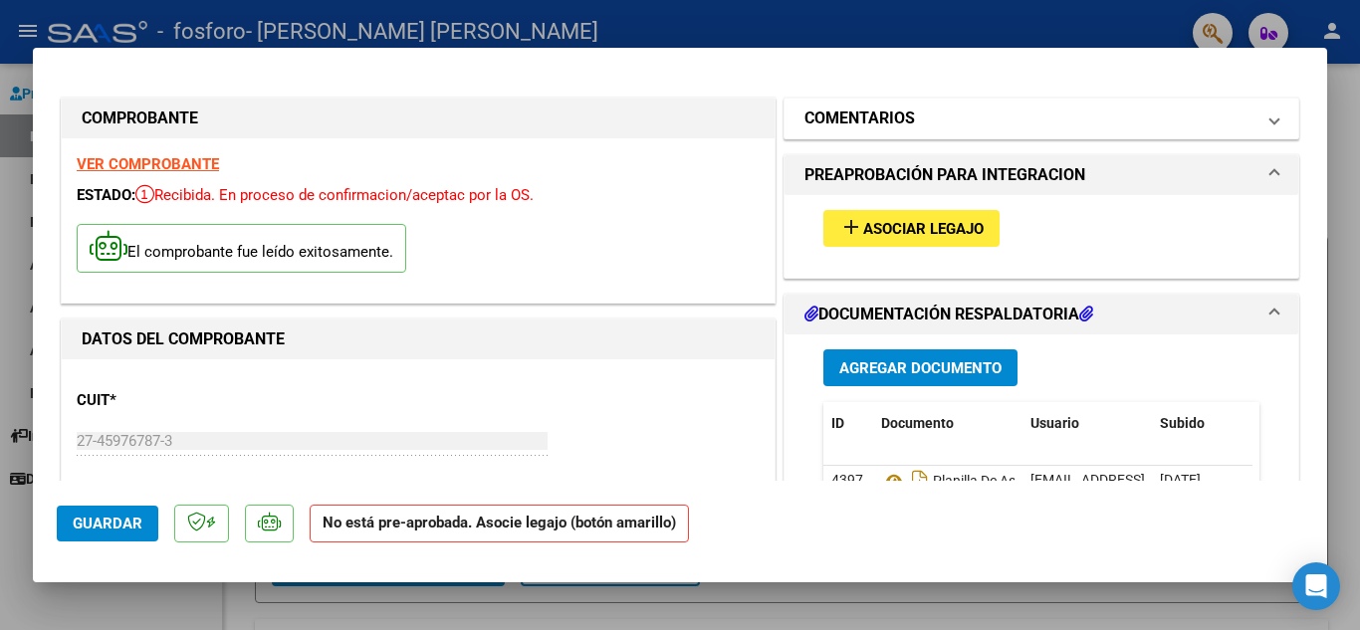
click at [1253, 130] on span "COMENTARIOS" at bounding box center [1038, 119] width 466 height 24
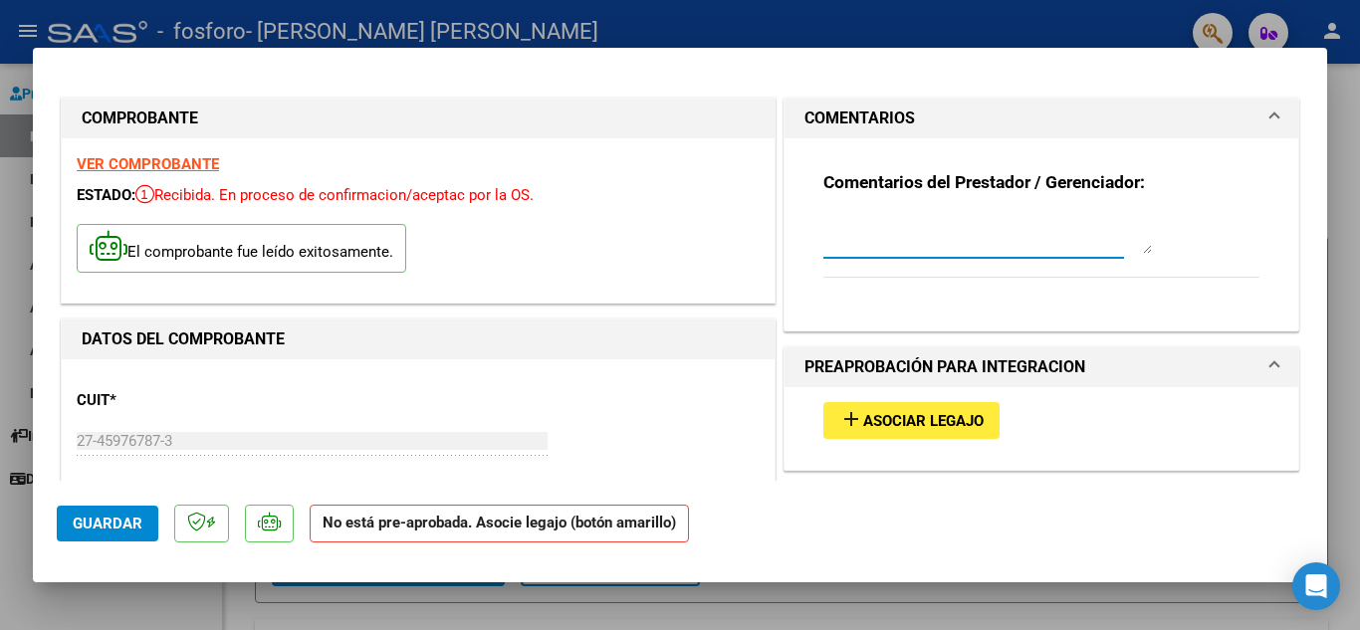
click at [1073, 251] on textarea at bounding box center [987, 234] width 329 height 40
type textarea "O"
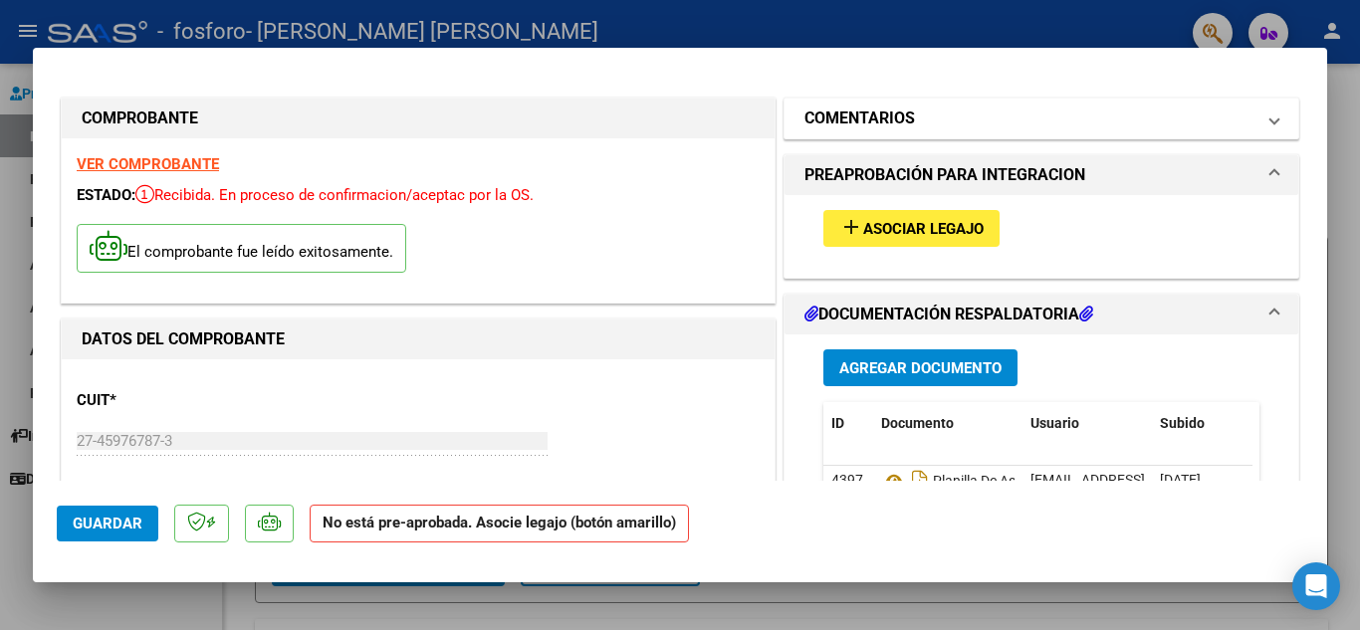
click at [1098, 111] on mat-panel-title "COMENTARIOS" at bounding box center [1030, 119] width 450 height 24
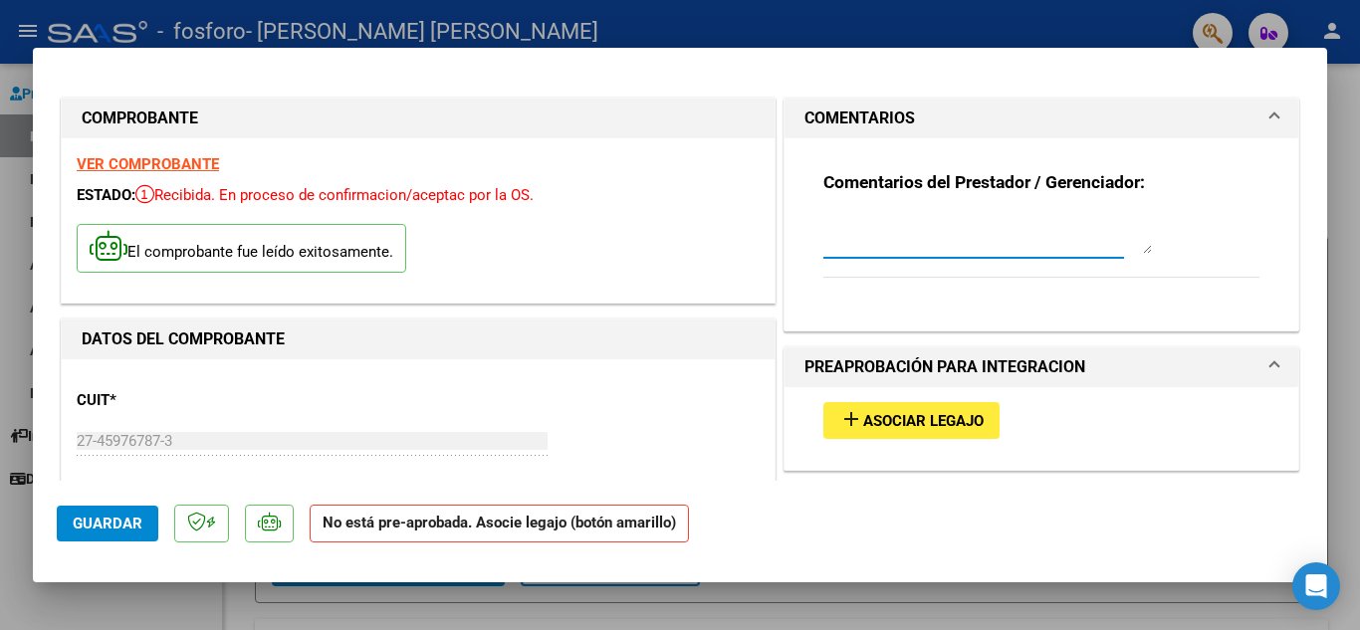
click at [983, 242] on textarea at bounding box center [987, 234] width 329 height 40
type textarea "PERTENECE A AFILIADO [PERSON_NAME]"
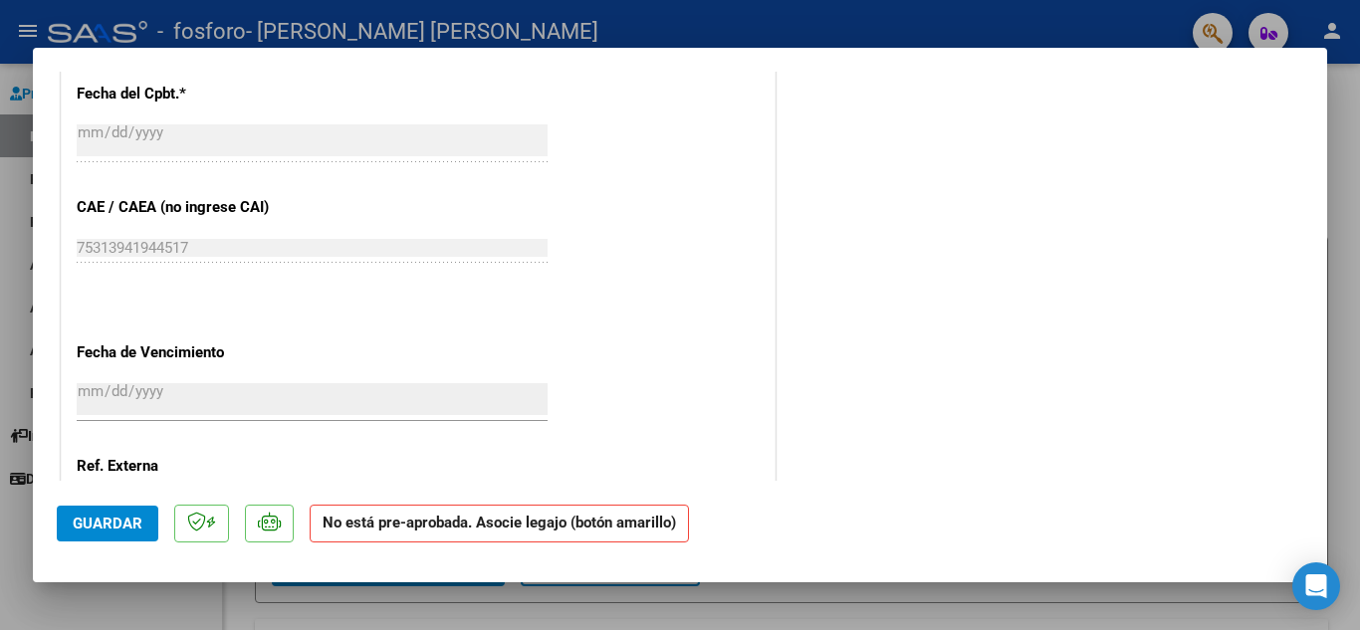
scroll to position [1320, 0]
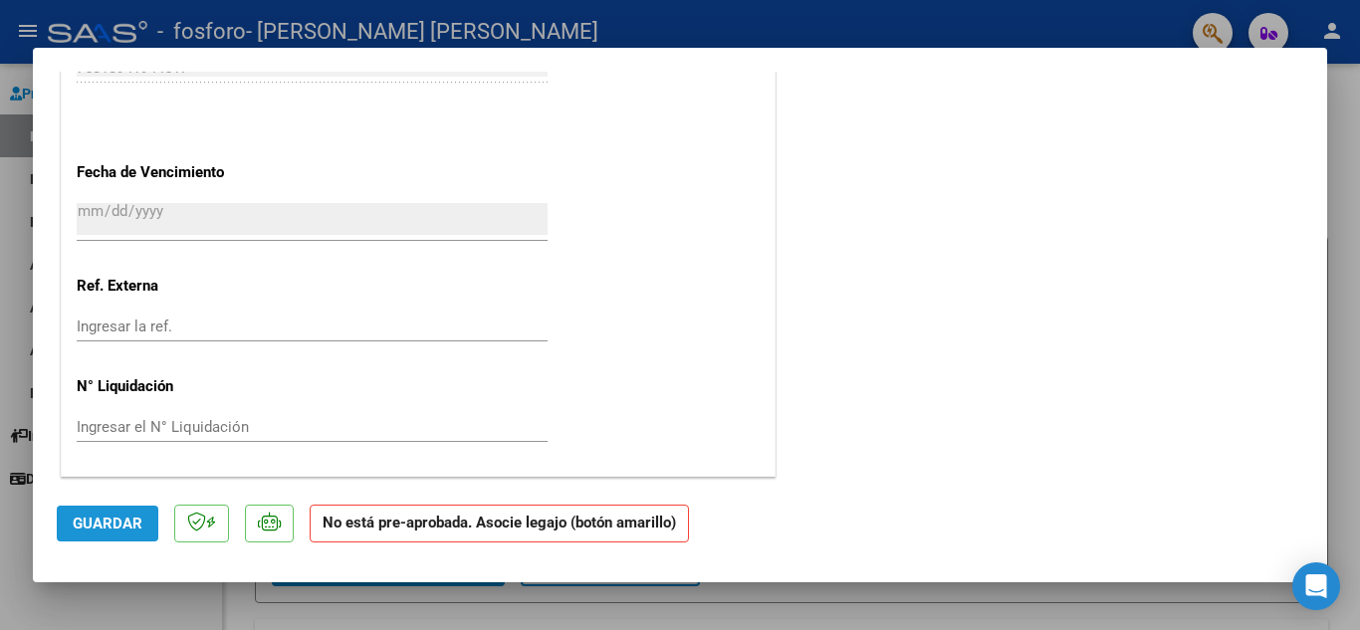
click at [125, 524] on span "Guardar" at bounding box center [108, 524] width 70 height 18
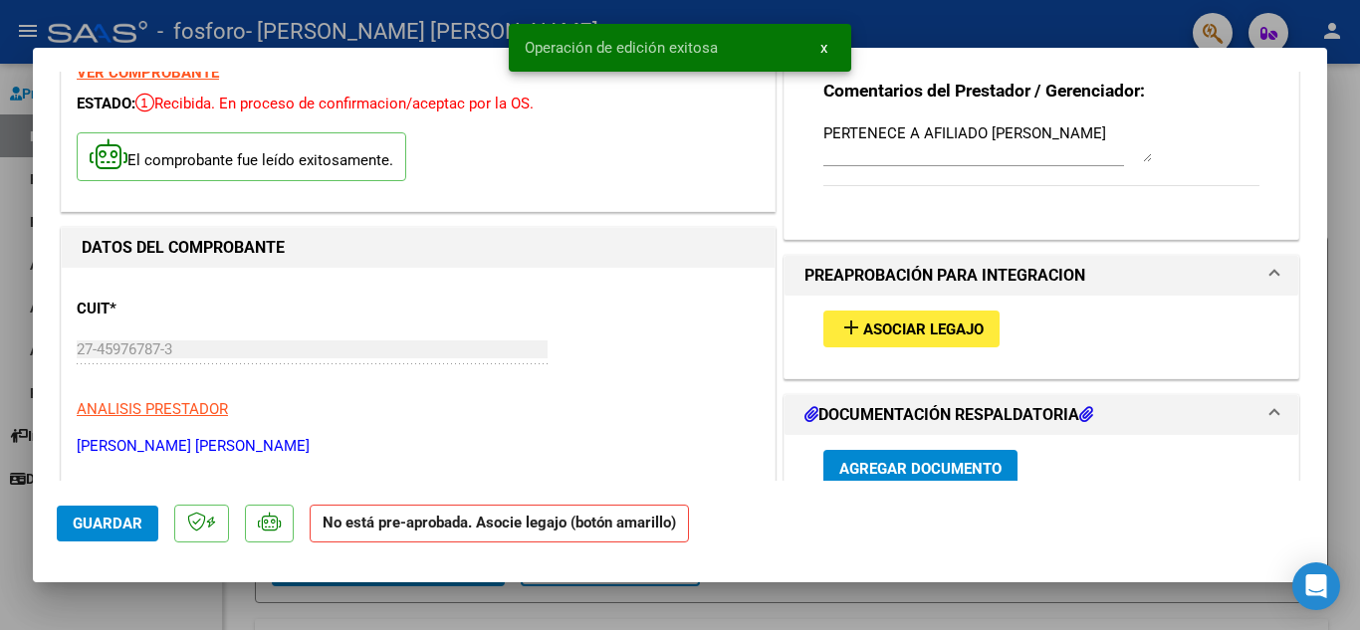
scroll to position [0, 0]
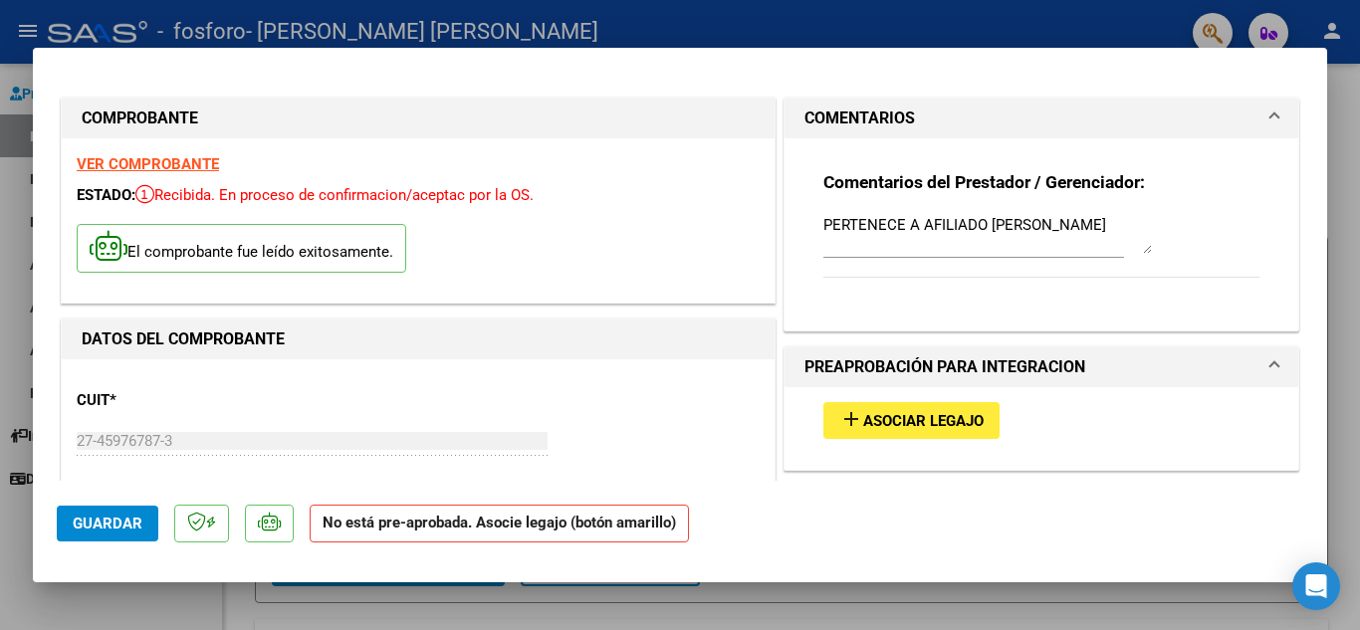
click at [86, 611] on div at bounding box center [680, 315] width 1360 height 630
type input "$ 0,00"
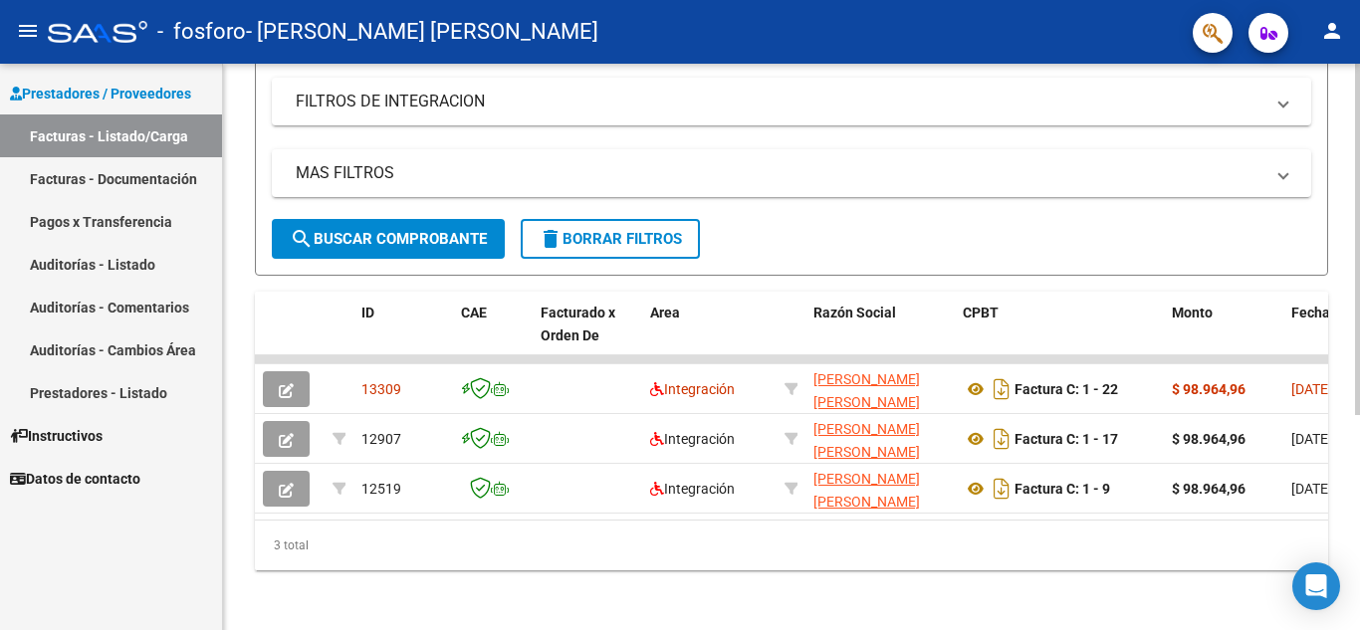
scroll to position [347, 0]
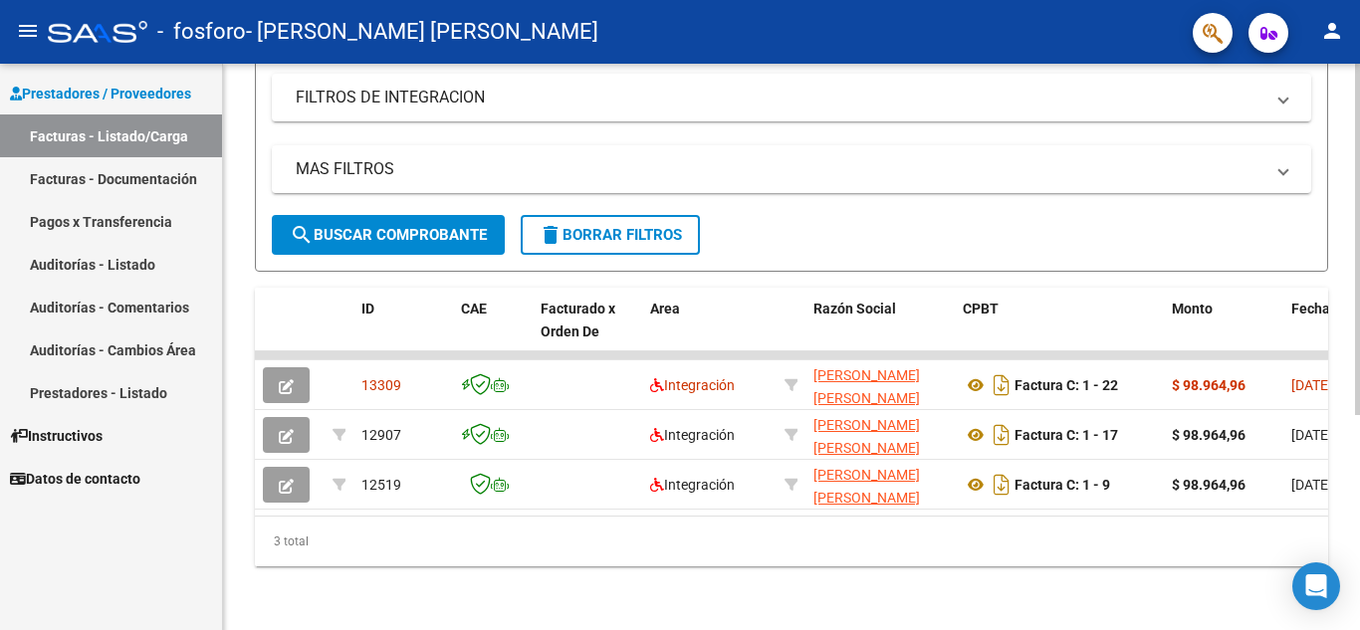
click at [1358, 473] on div at bounding box center [1357, 454] width 5 height 351
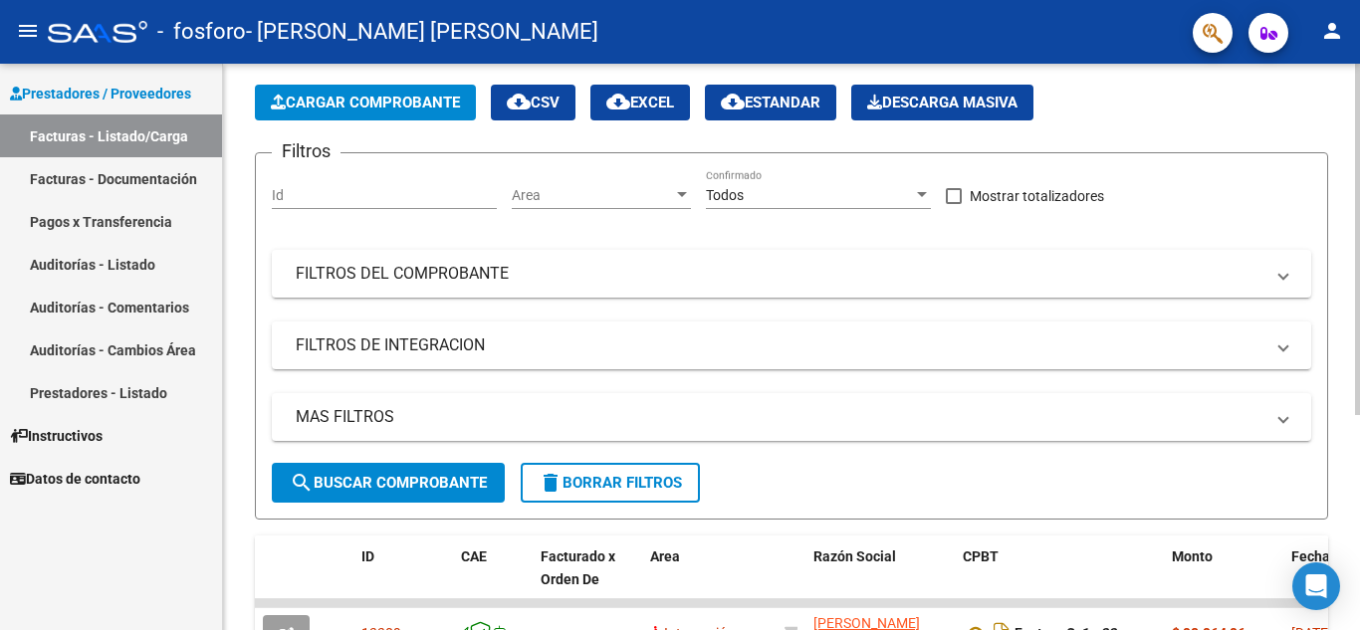
scroll to position [0, 0]
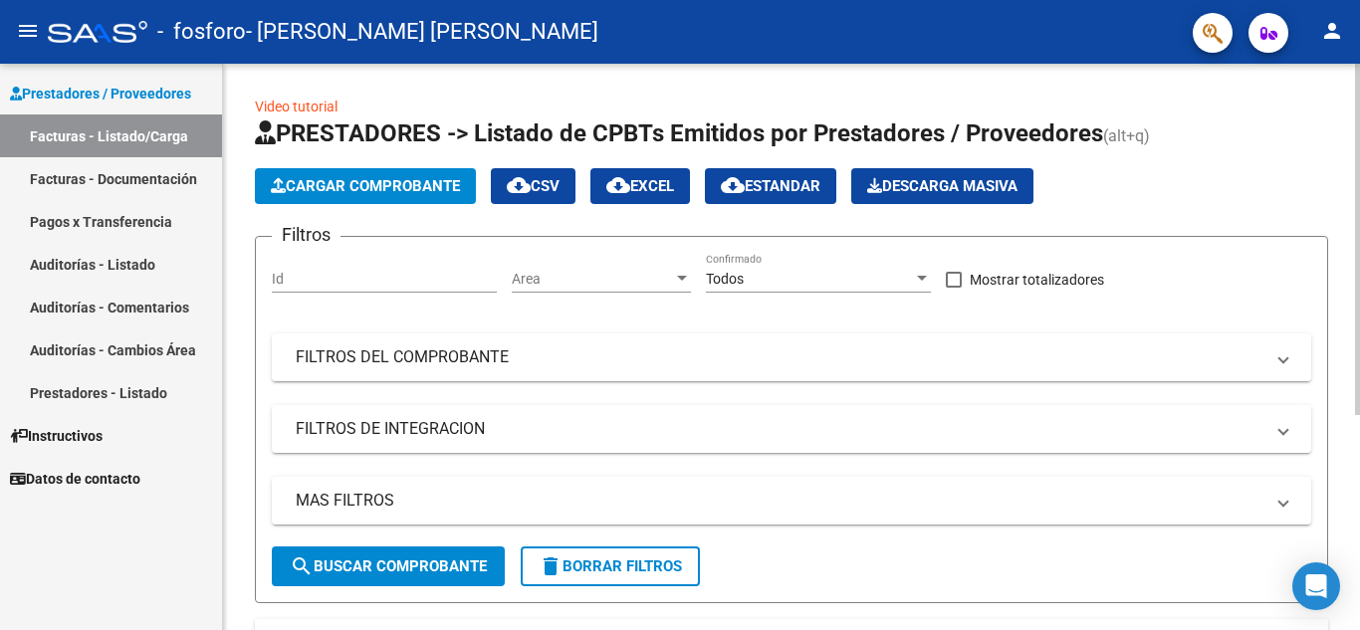
click at [1345, 47] on div "menu - fosforo - [PERSON_NAME] [PERSON_NAME] person Prestadores / Proveedores F…" at bounding box center [680, 315] width 1360 height 630
click at [395, 175] on button "Cargar Comprobante" at bounding box center [365, 186] width 221 height 36
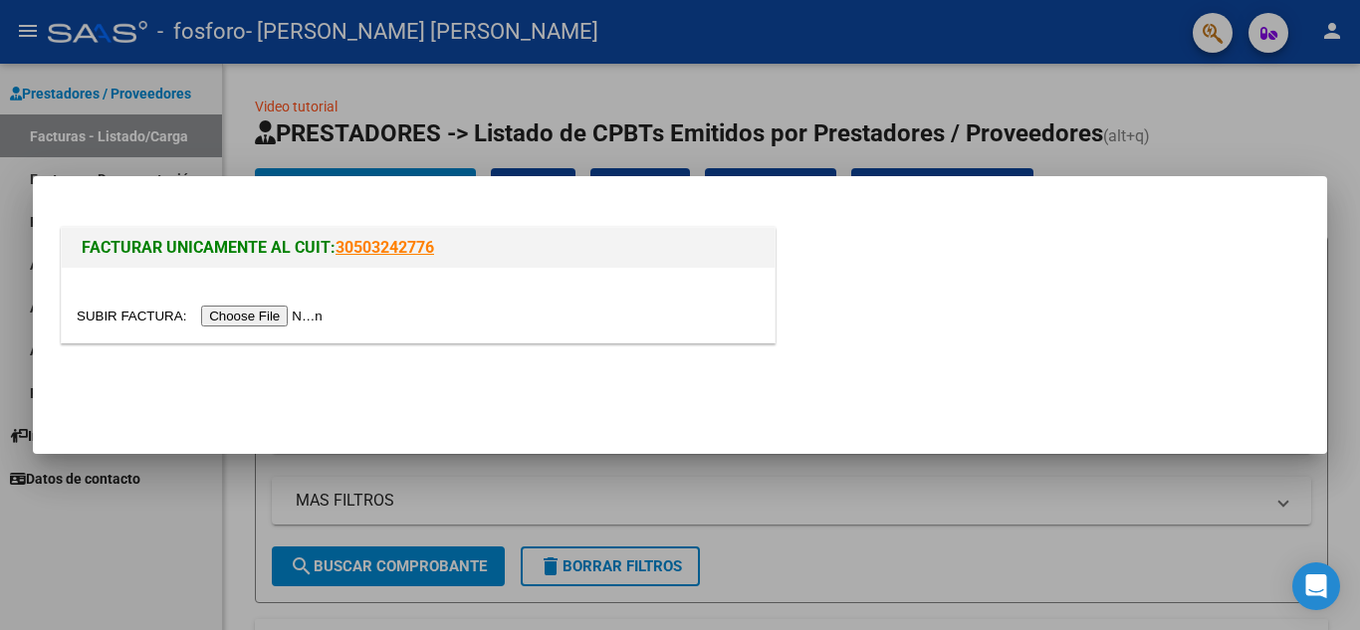
click at [282, 310] on input "file" at bounding box center [203, 316] width 252 height 21
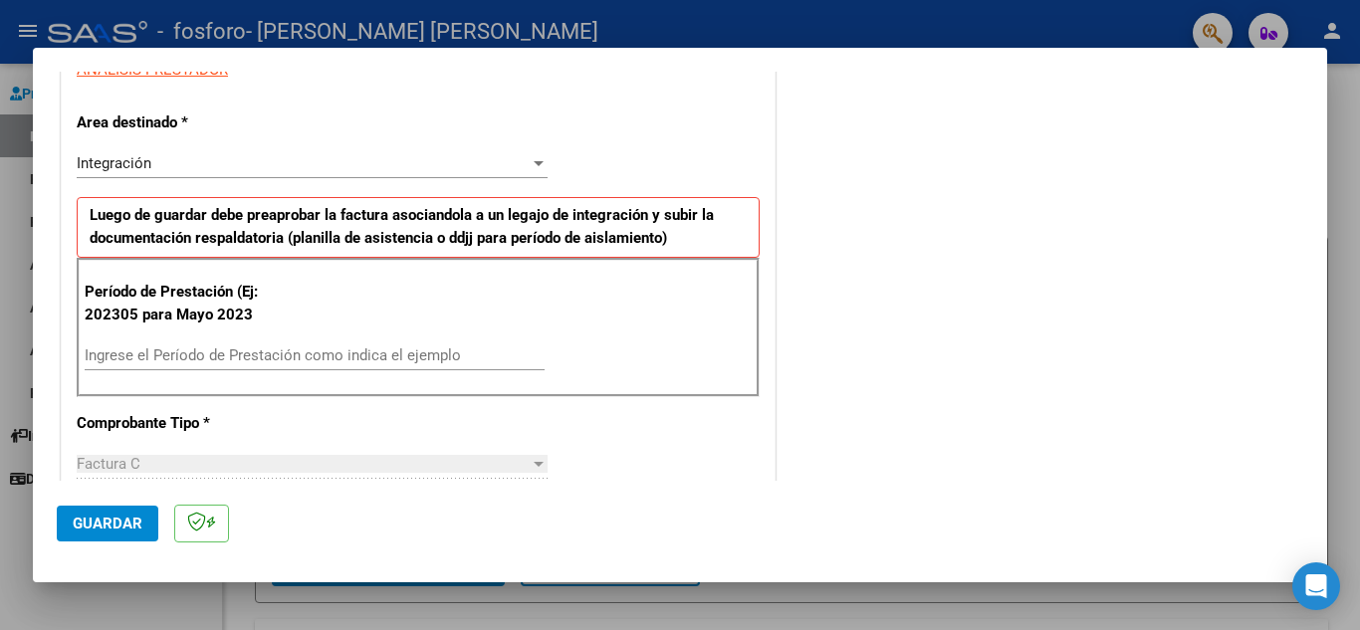
scroll to position [401, 0]
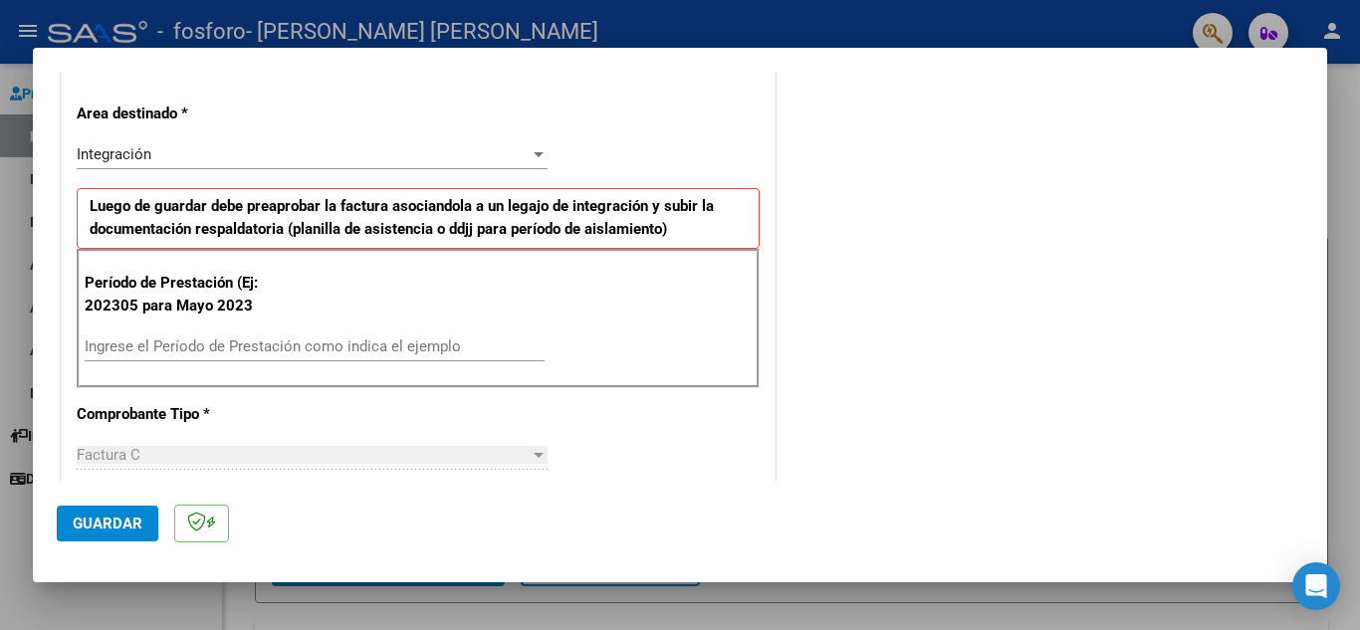
click at [467, 335] on div "Ingrese el Período de Prestación como indica el ejemplo" at bounding box center [315, 347] width 460 height 30
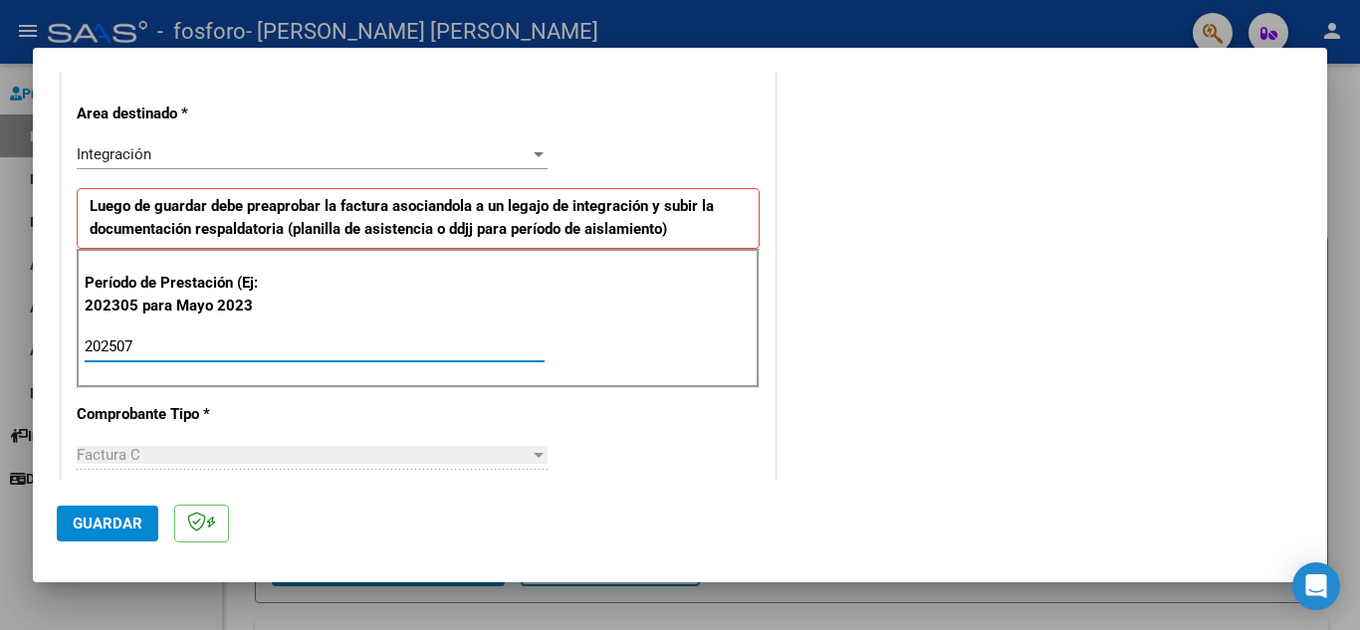
type input "202507"
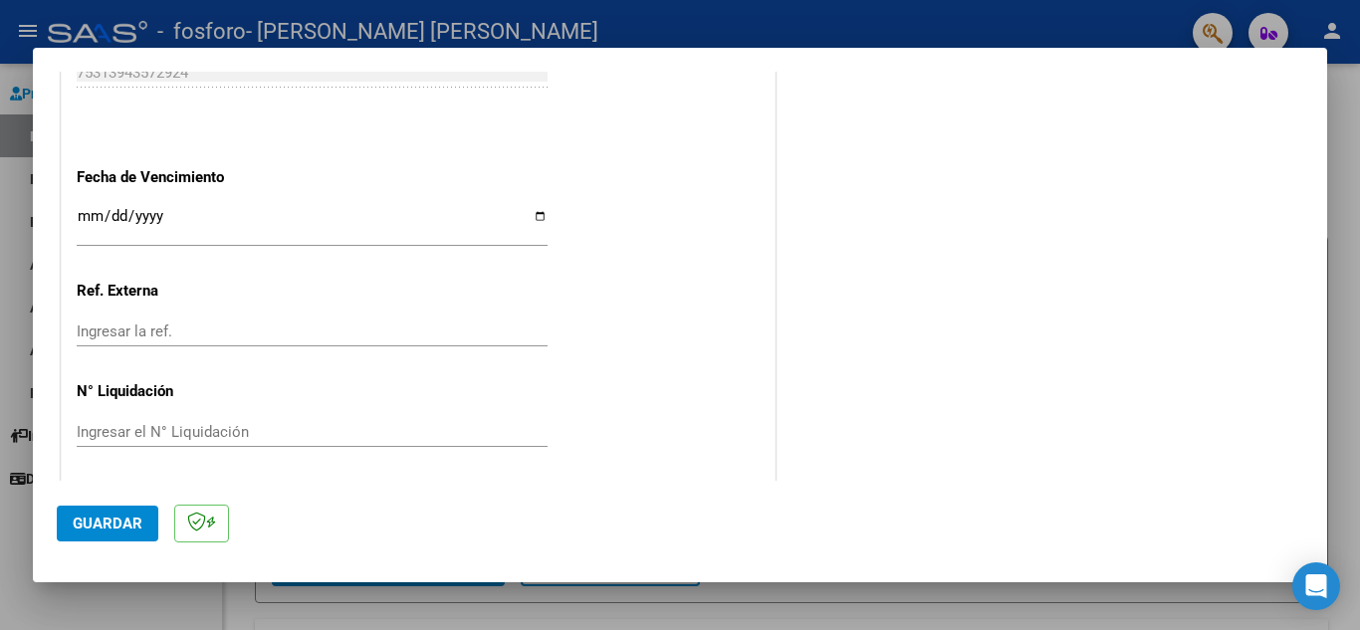
scroll to position [1305, 0]
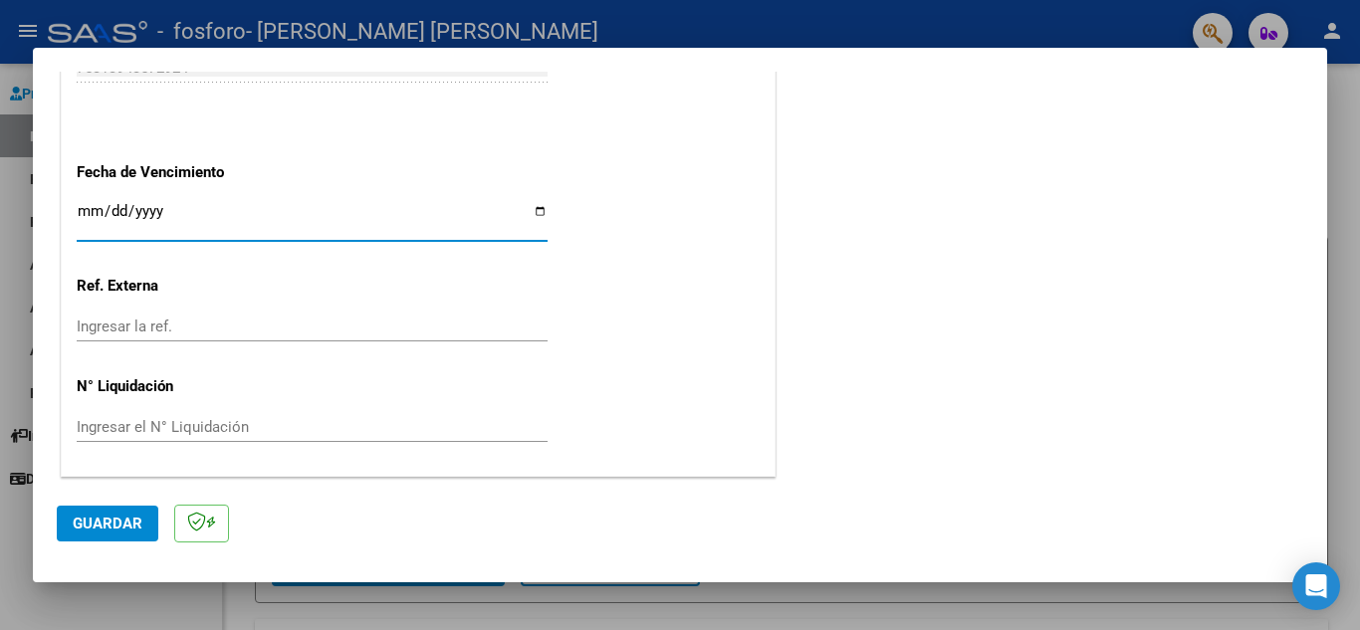
click at [540, 217] on input "Ingresar la fecha" at bounding box center [312, 219] width 471 height 32
type input "[DATE]"
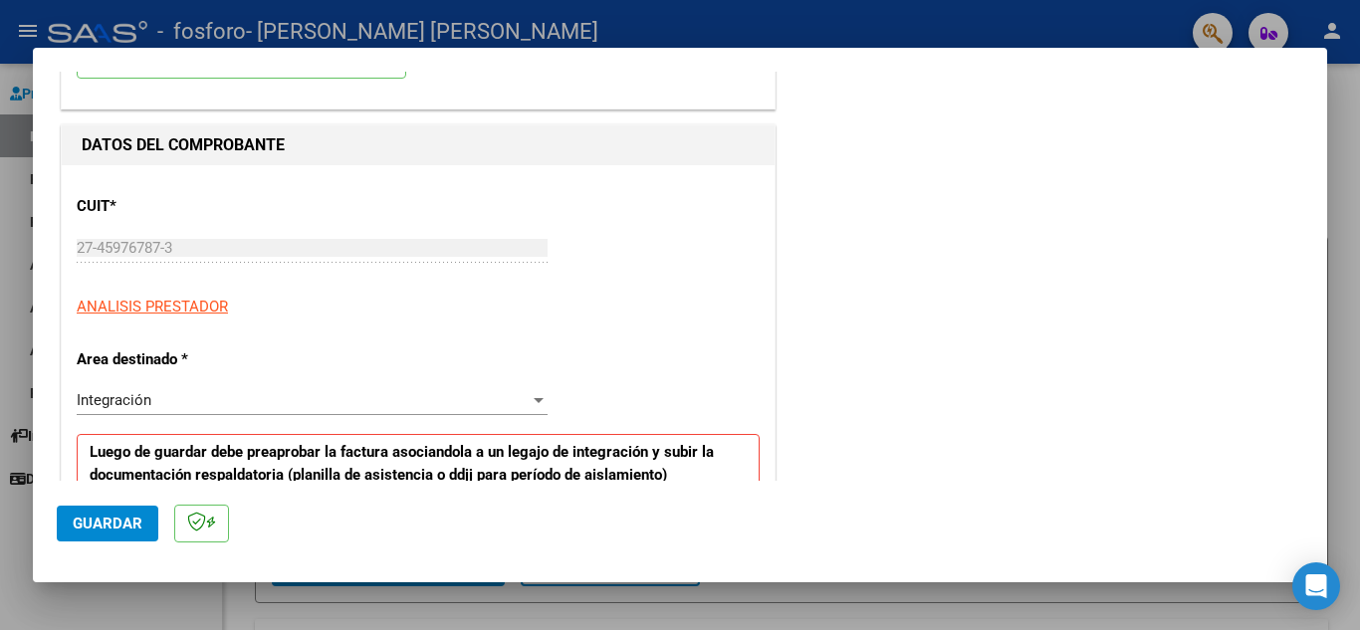
scroll to position [0, 0]
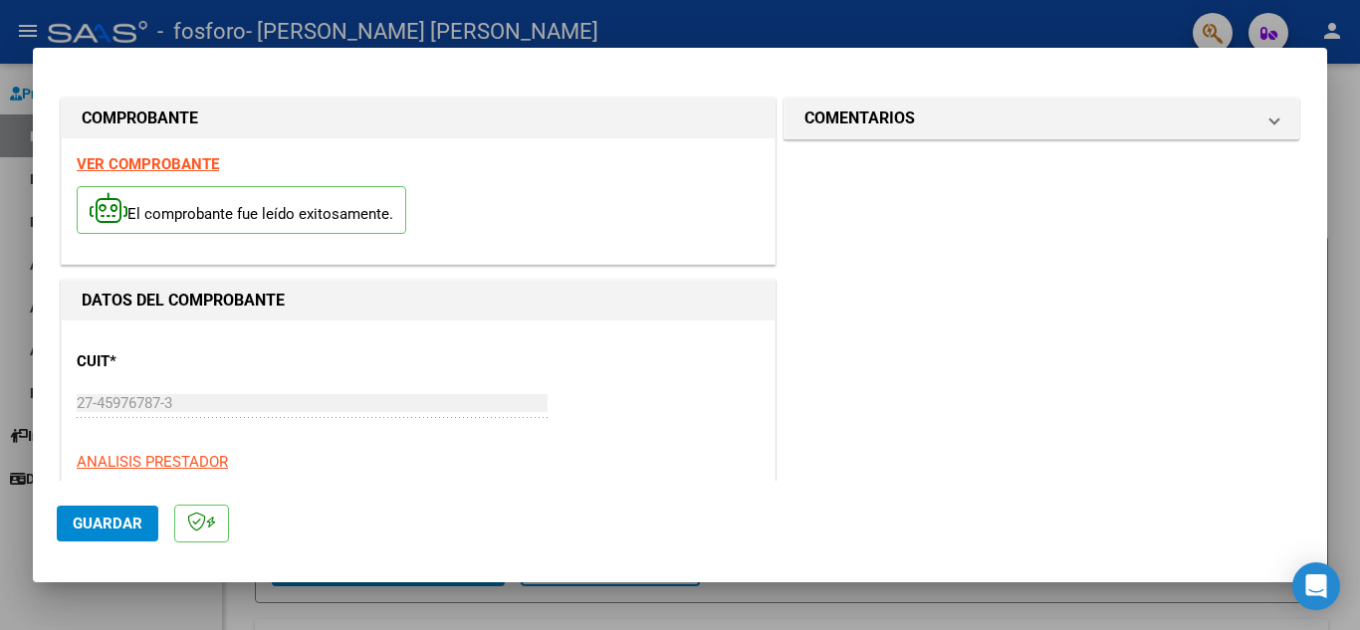
click at [86, 525] on span "Guardar" at bounding box center [108, 524] width 70 height 18
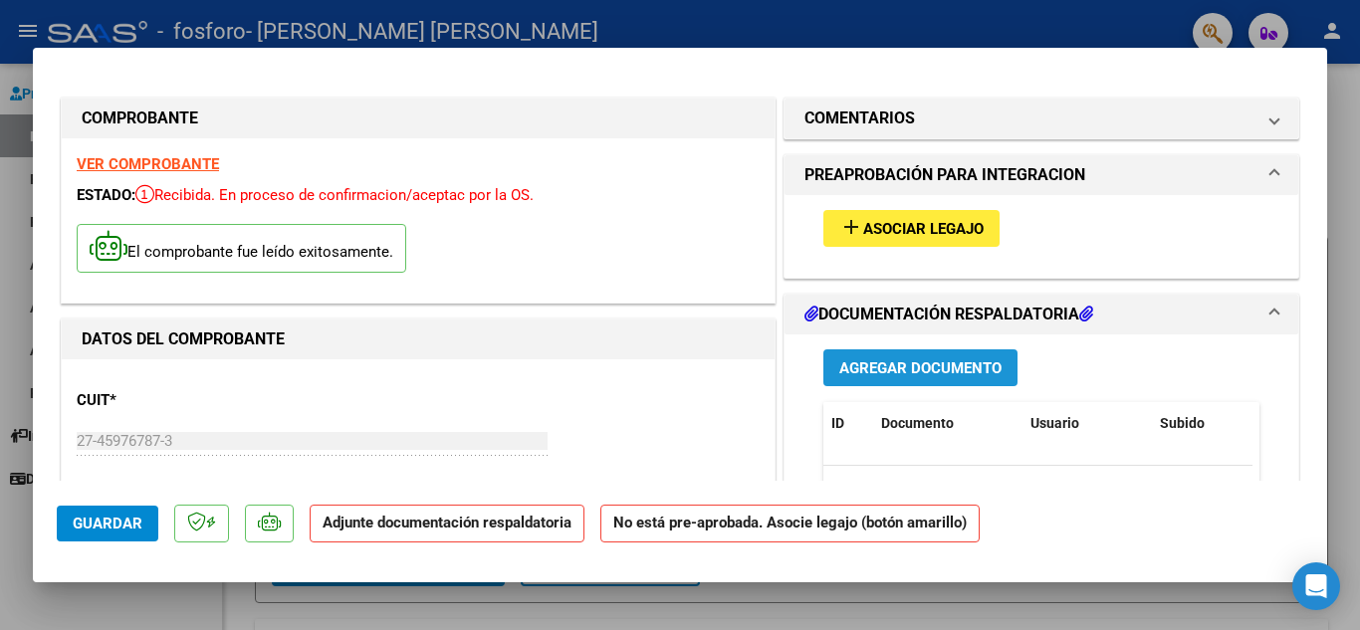
click at [940, 364] on span "Agregar Documento" at bounding box center [920, 368] width 162 height 18
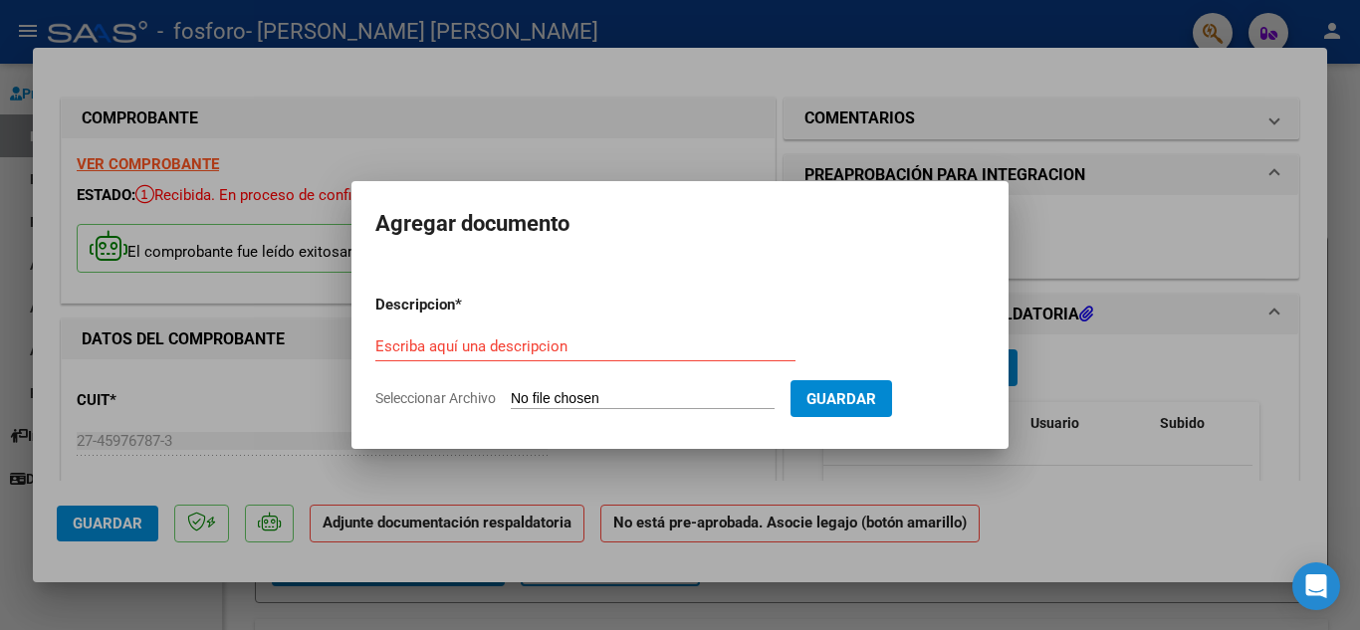
click at [574, 405] on input "Seleccionar Archivo" at bounding box center [643, 399] width 264 height 19
type input "C:\fakepath\planilla julio.pdf"
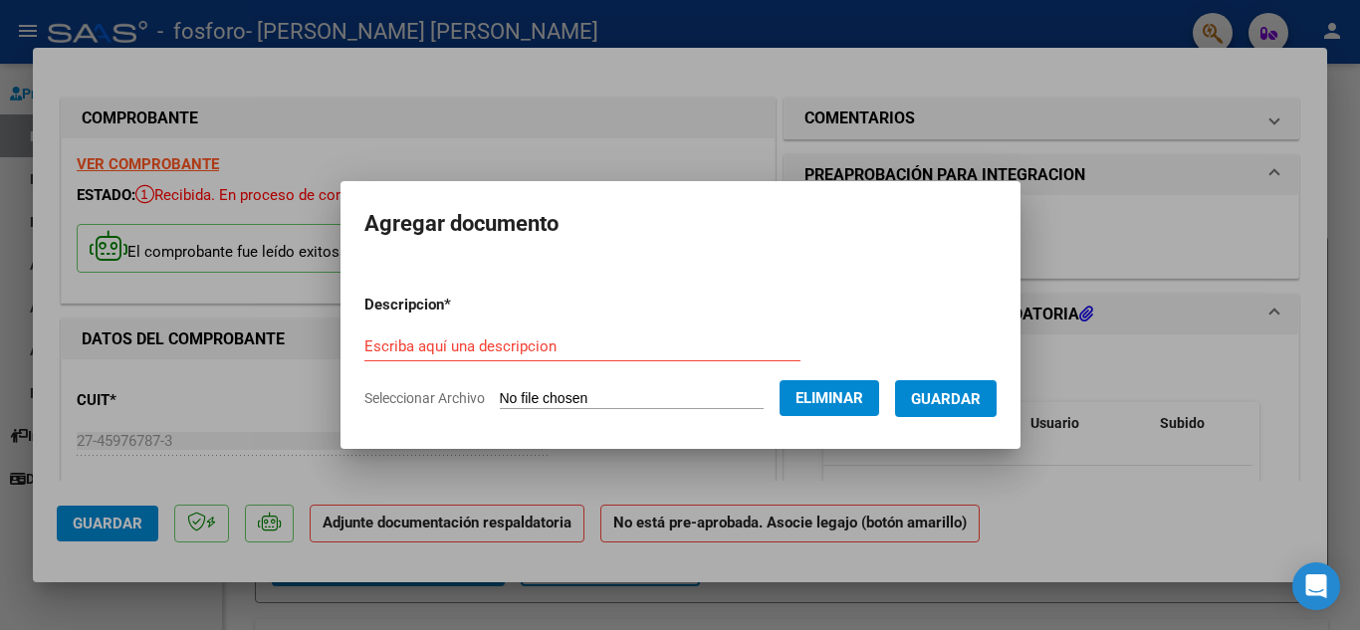
click at [478, 335] on div "Escriba aquí una descripcion" at bounding box center [582, 347] width 436 height 30
click at [475, 344] on input "Escriba aquí una descripcion" at bounding box center [582, 347] width 436 height 18
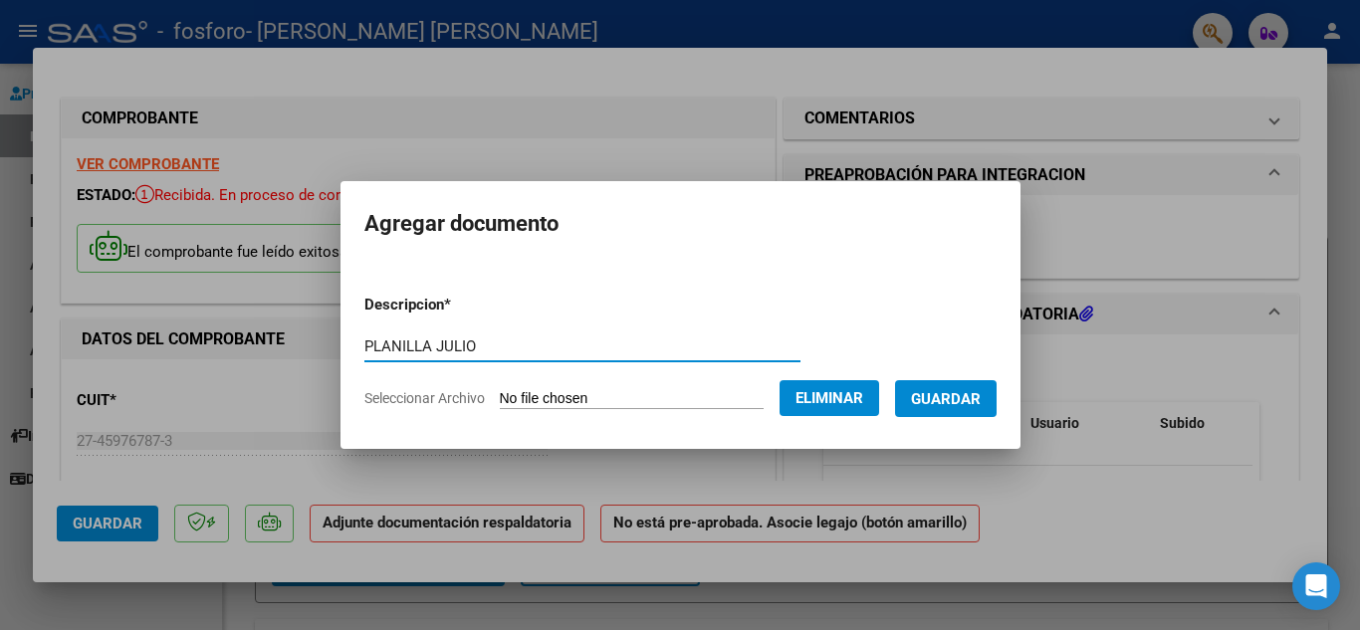
type input "PLANILLA JULIO"
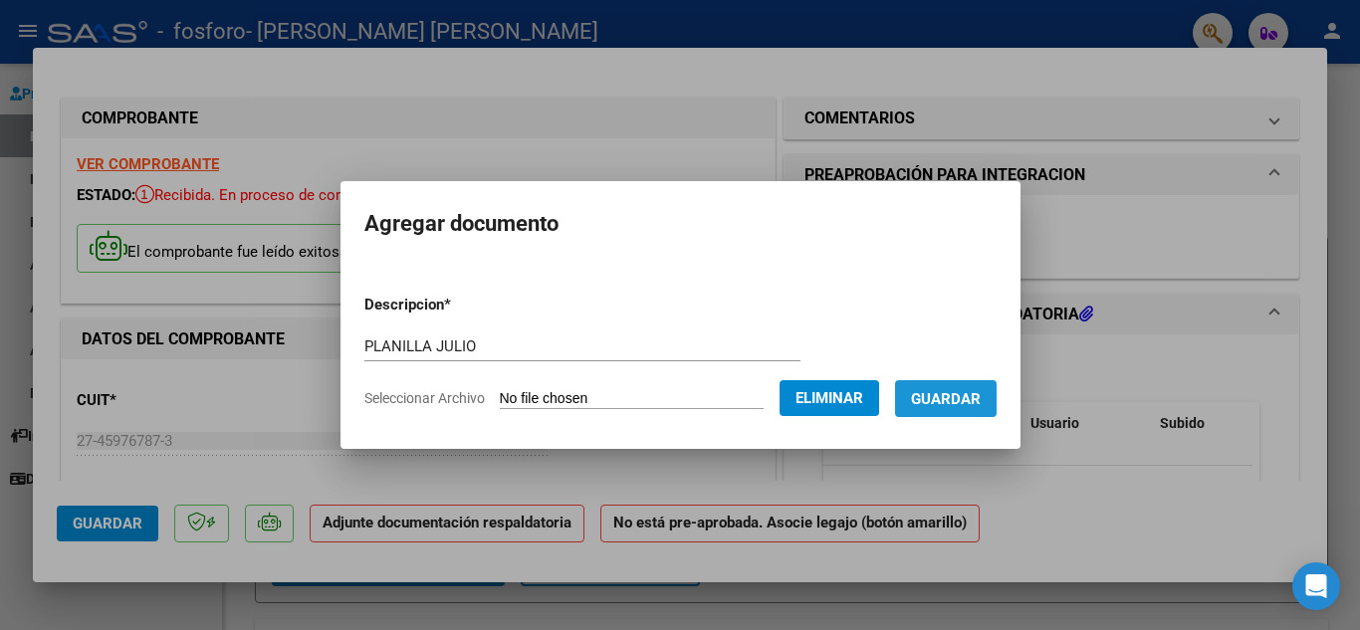
click at [946, 411] on button "Guardar" at bounding box center [946, 398] width 102 height 37
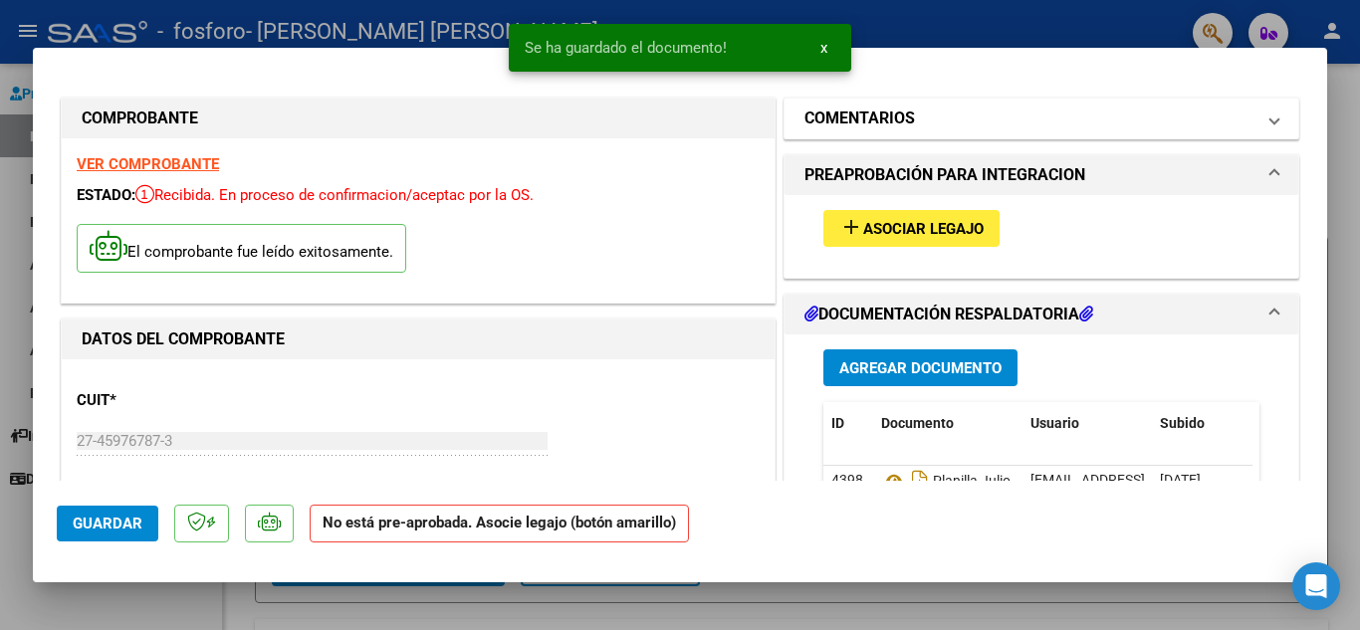
click at [1162, 130] on mat-panel-title "COMENTARIOS" at bounding box center [1030, 119] width 450 height 24
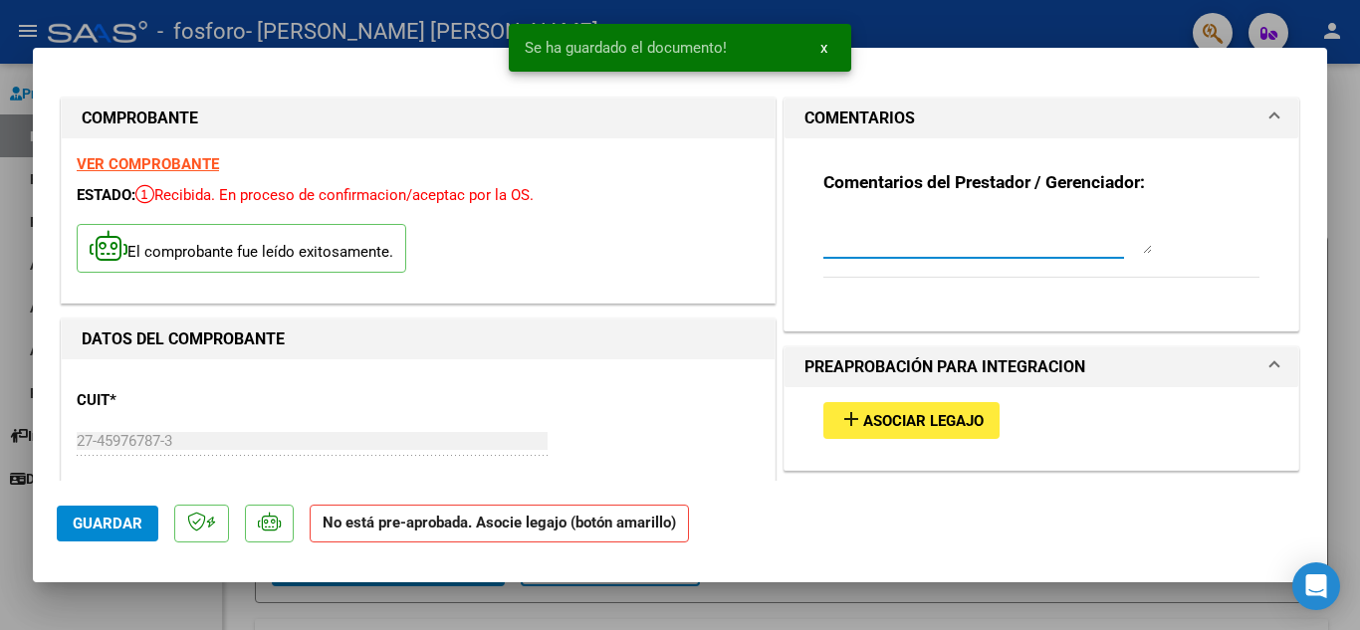
click at [1062, 231] on textarea at bounding box center [987, 234] width 329 height 40
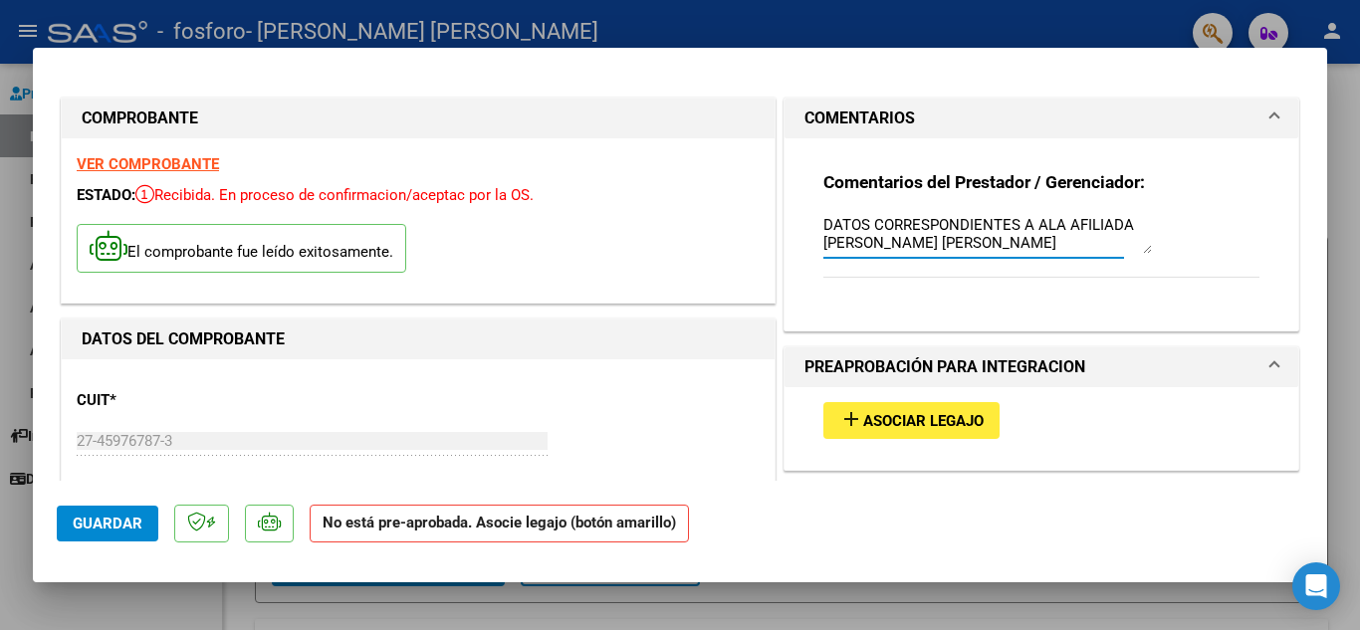
type textarea "DATOS CORRESPONDIENTES A ALA AFILIADA [PERSON_NAME] [PERSON_NAME]"
click at [66, 526] on button "Guardar" at bounding box center [108, 524] width 102 height 36
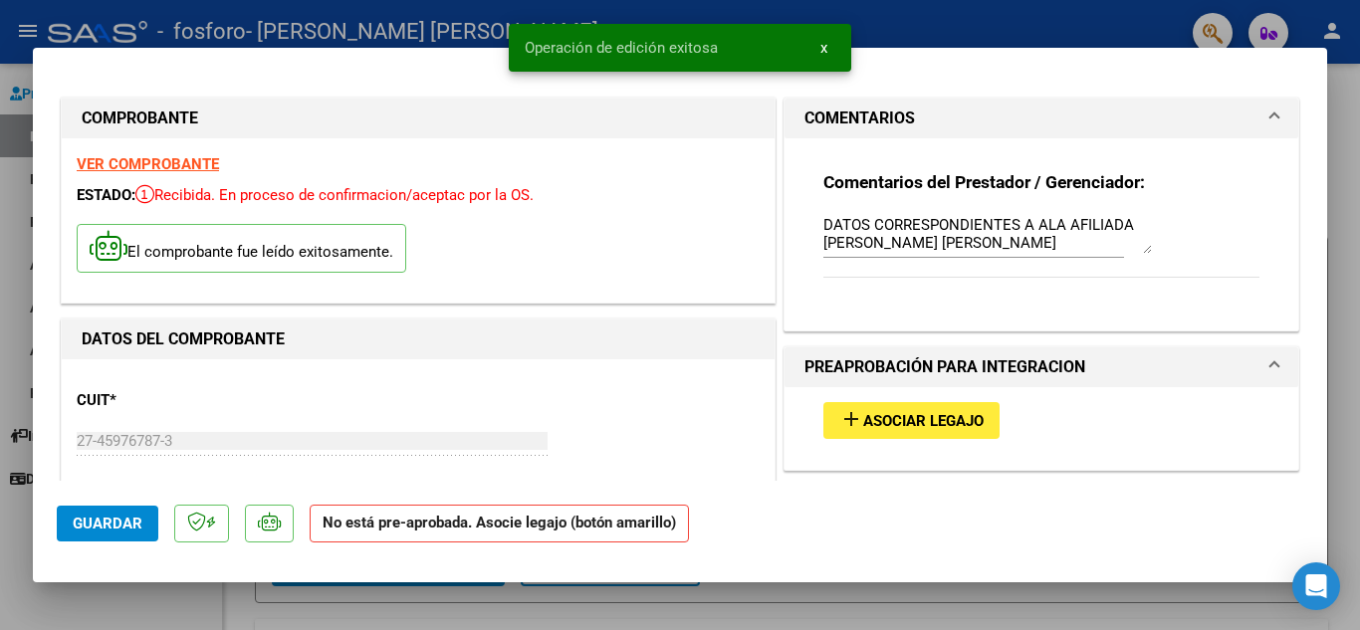
click at [1102, 613] on div at bounding box center [680, 315] width 1360 height 630
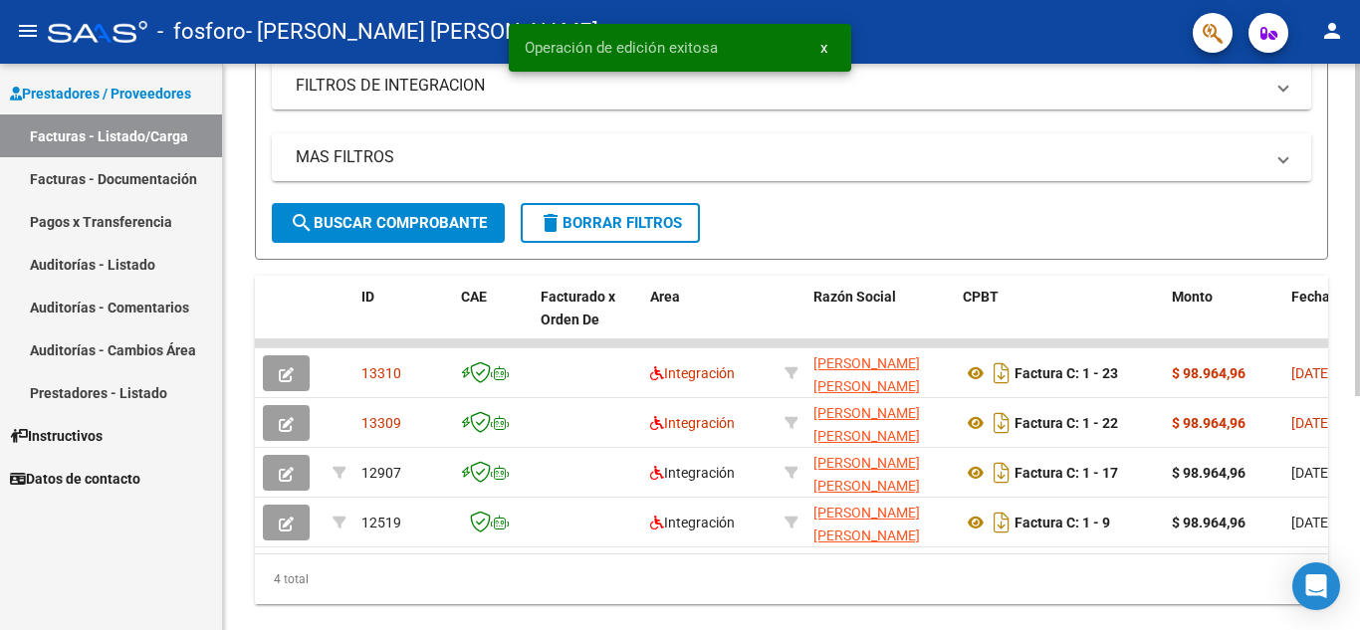
scroll to position [397, 0]
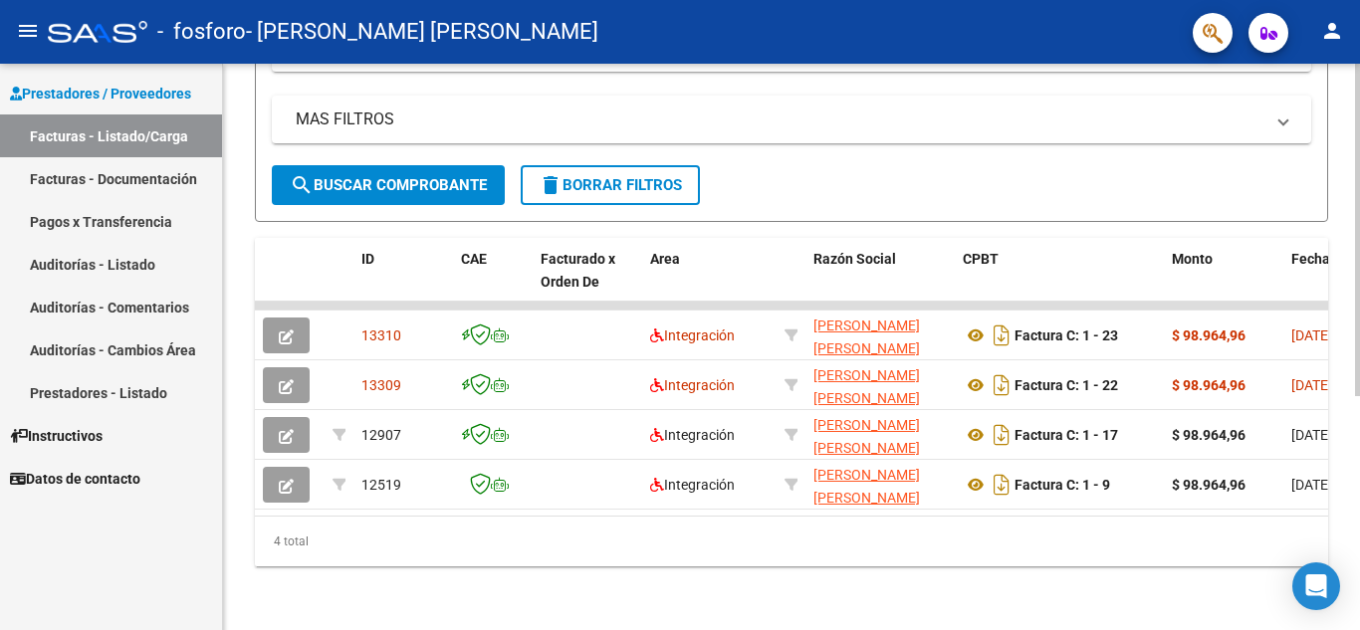
click at [1359, 446] on div at bounding box center [1357, 464] width 5 height 333
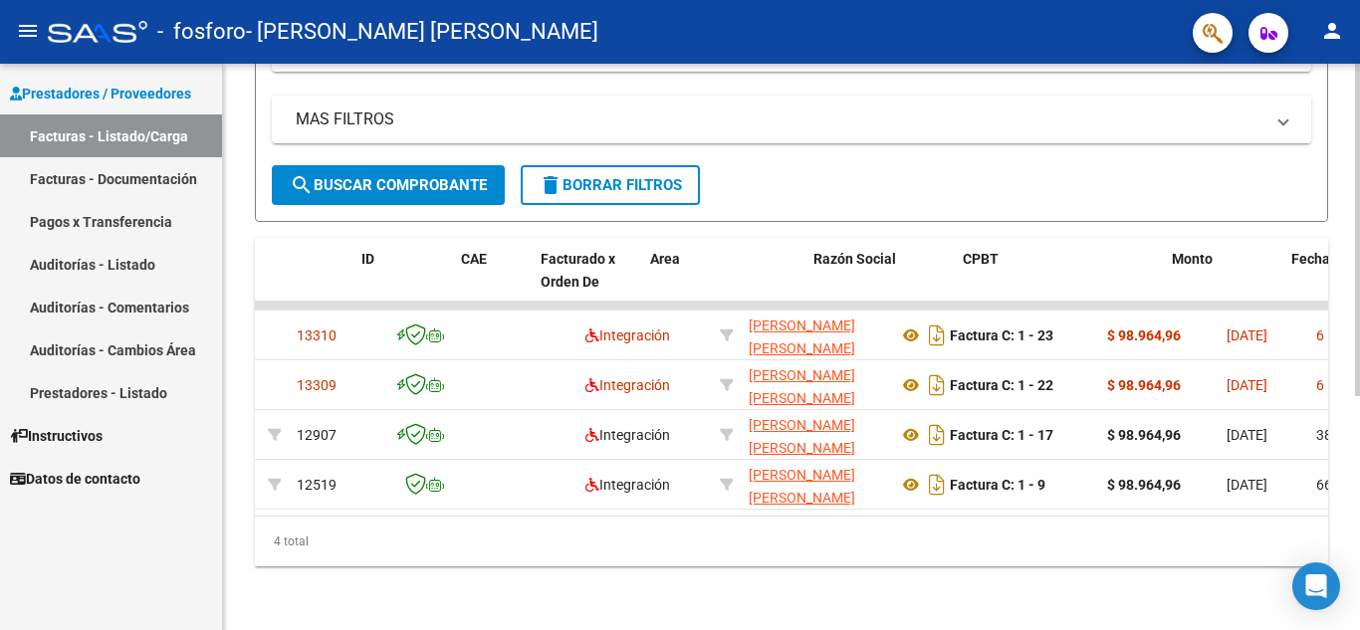
scroll to position [0, 0]
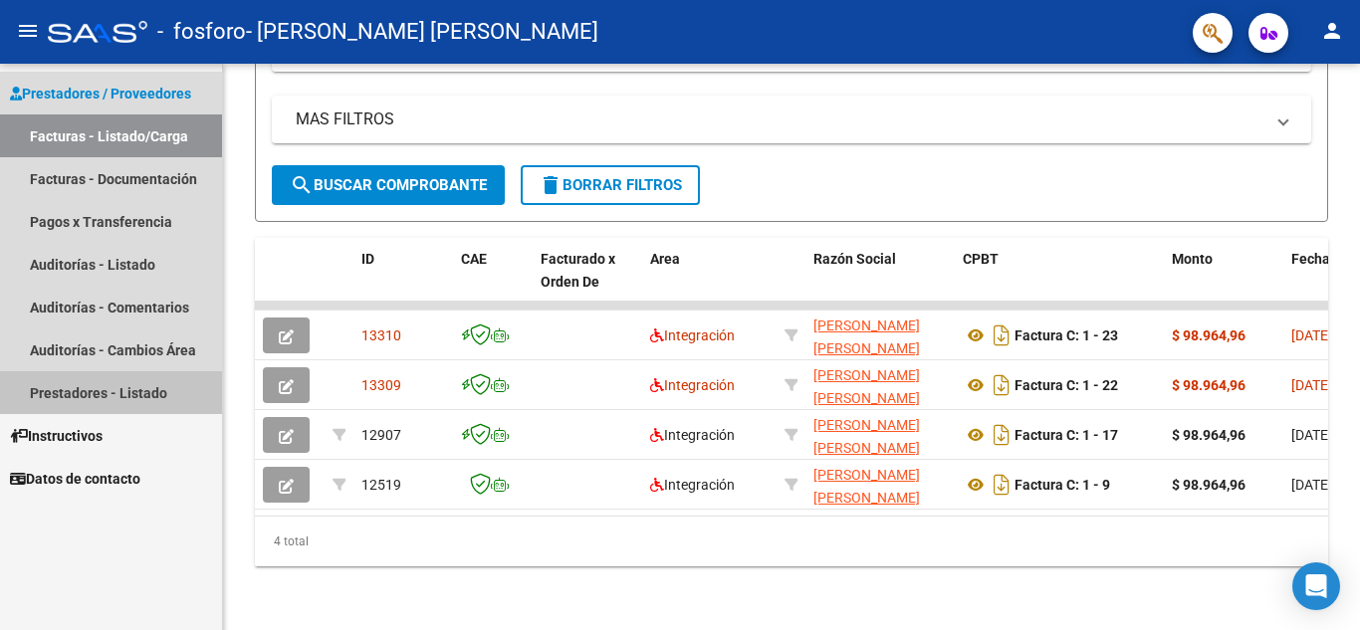
click at [76, 386] on link "Prestadores - Listado" at bounding box center [111, 392] width 222 height 43
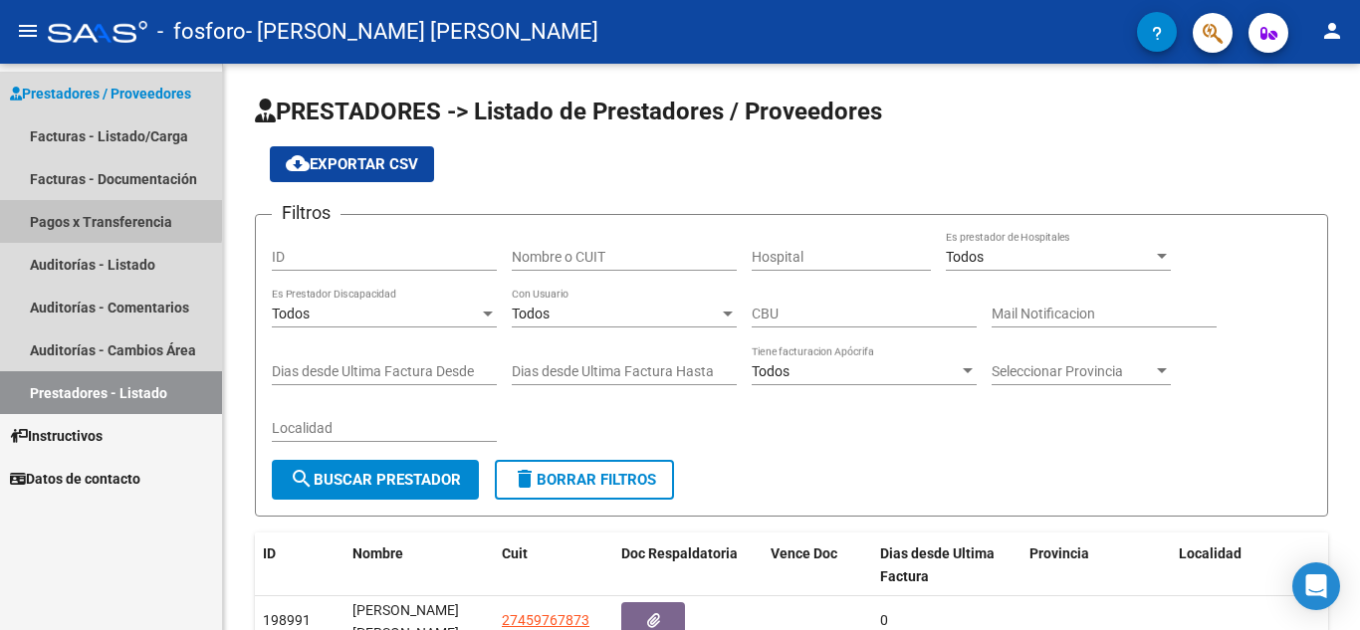
click at [95, 213] on link "Pagos x Transferencia" at bounding box center [111, 221] width 222 height 43
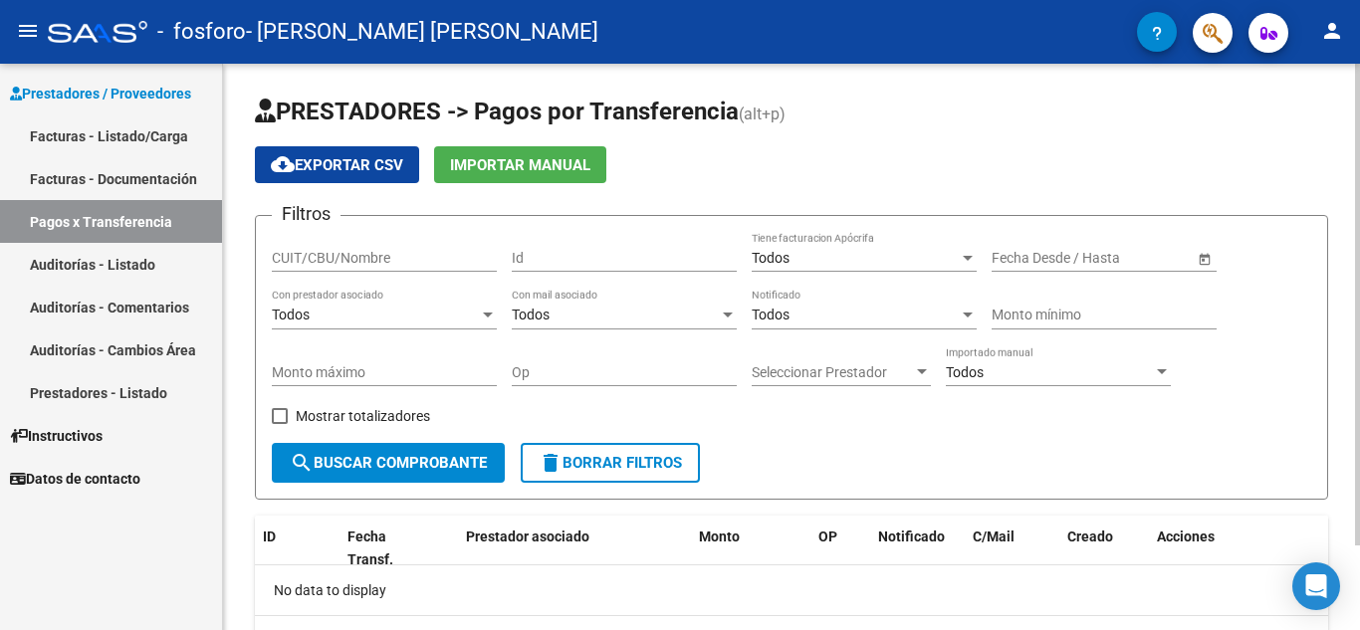
click at [1359, 213] on div at bounding box center [1357, 305] width 5 height 482
click at [139, 168] on link "Facturas - Documentación" at bounding box center [111, 178] width 222 height 43
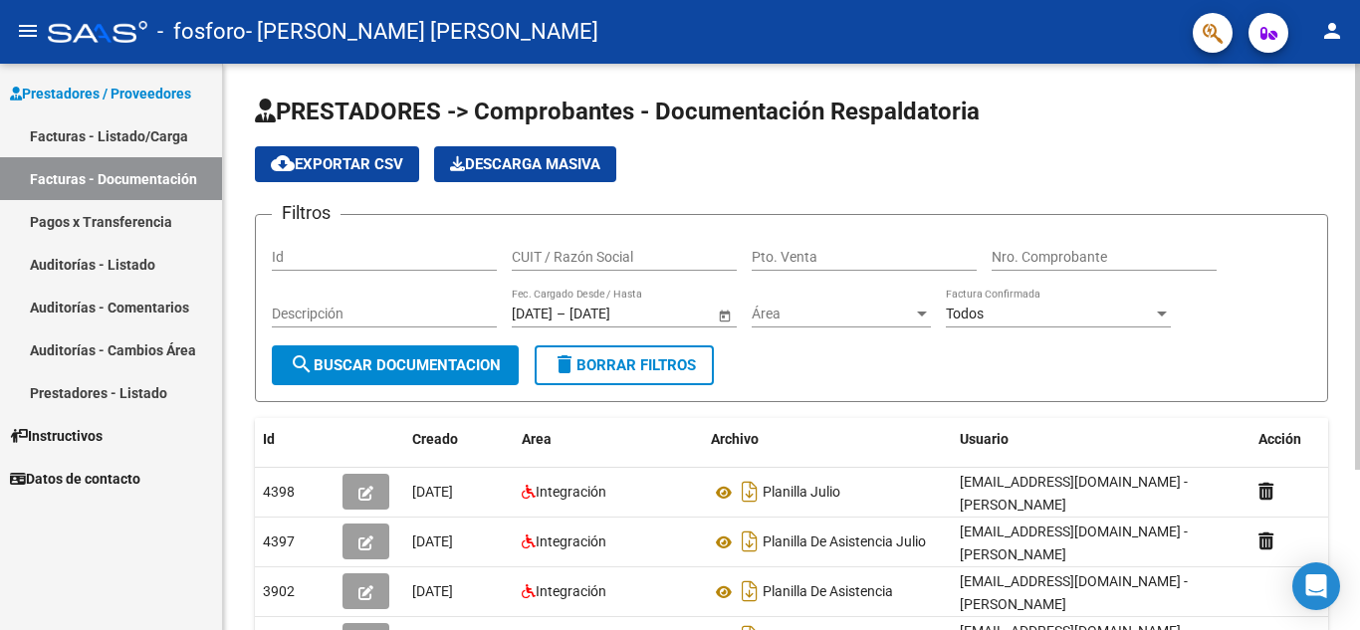
scroll to position [223, 0]
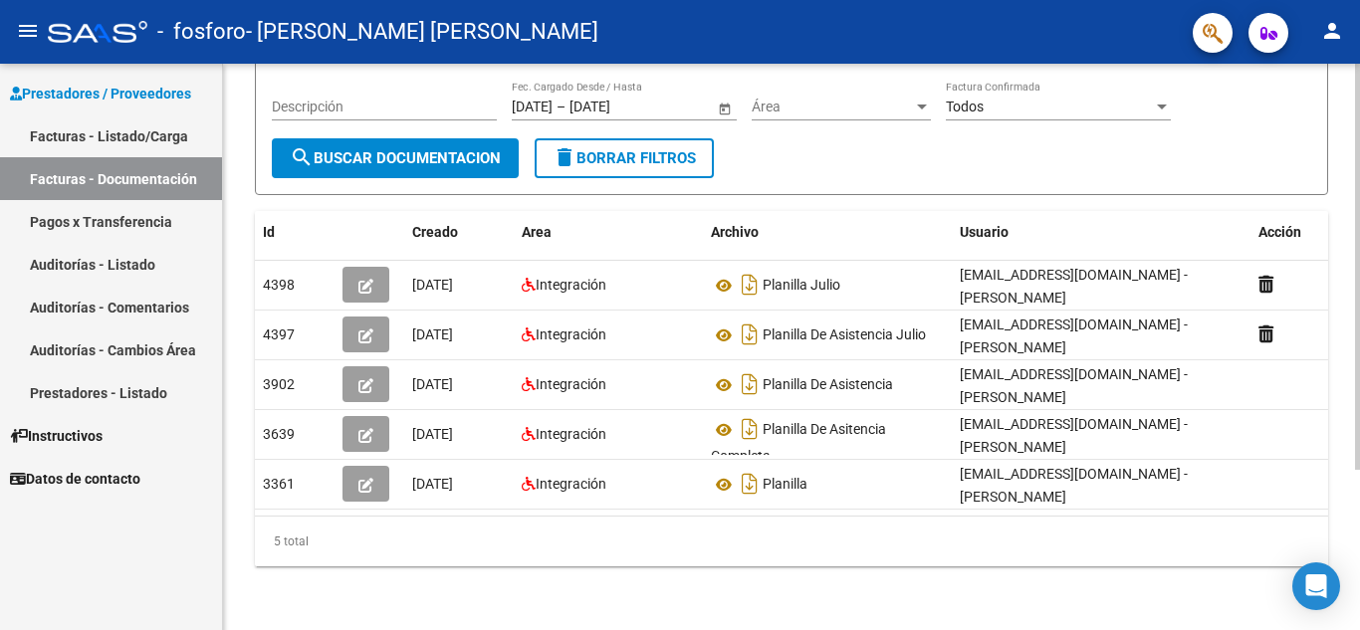
click at [1358, 421] on div at bounding box center [1357, 427] width 5 height 406
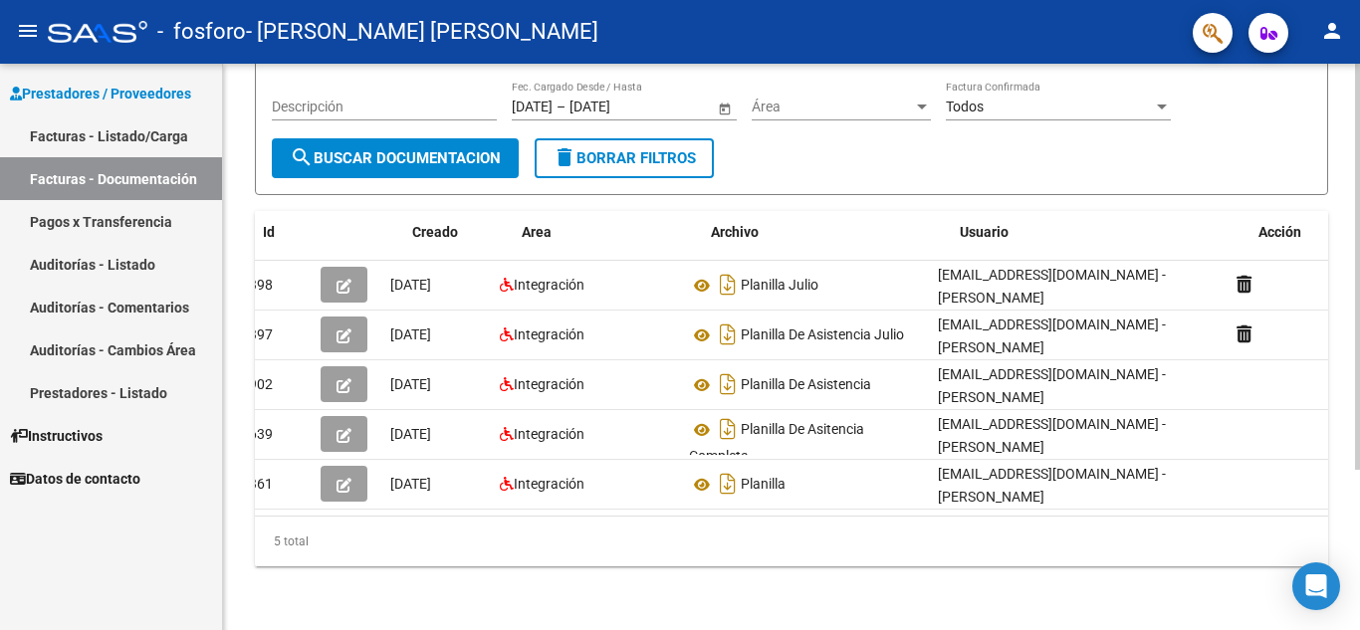
scroll to position [0, 0]
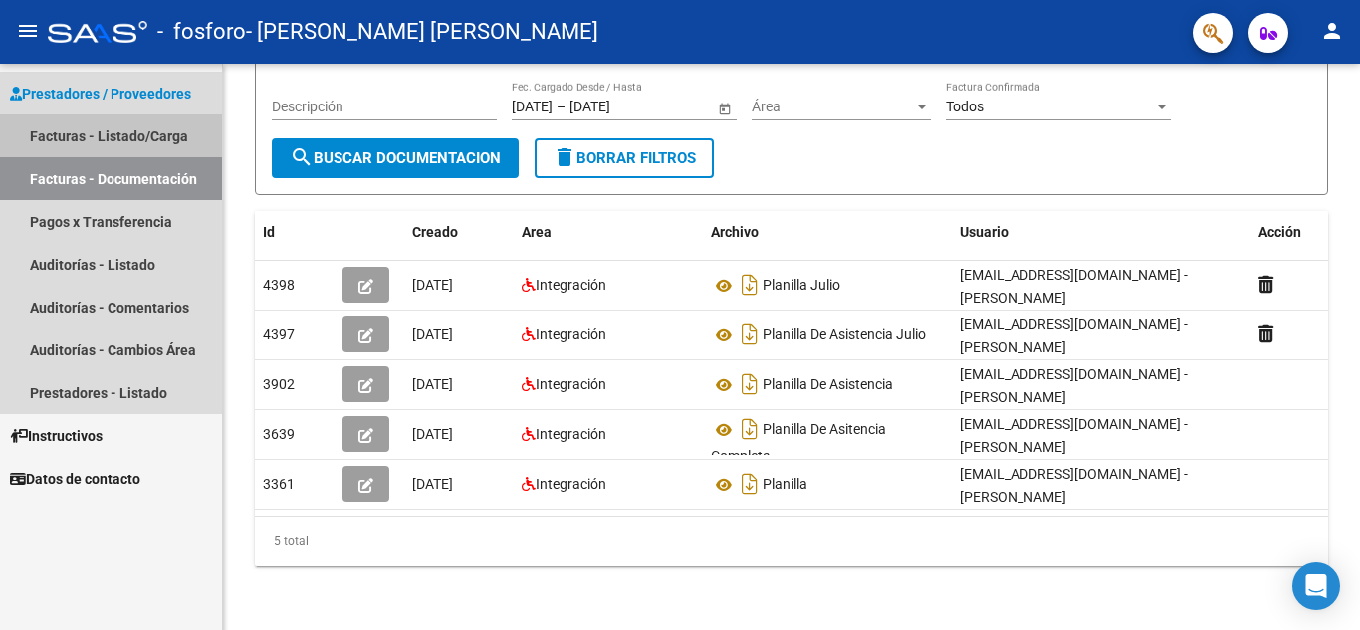
click at [116, 131] on link "Facturas - Listado/Carga" at bounding box center [111, 136] width 222 height 43
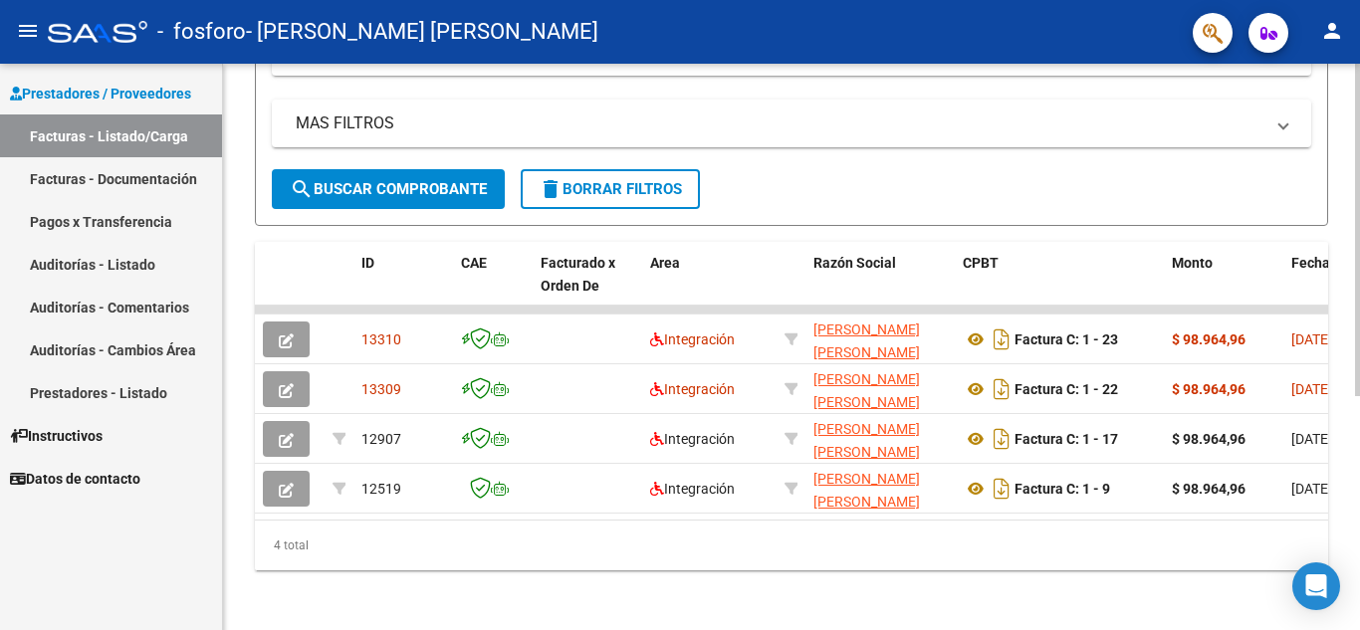
scroll to position [397, 0]
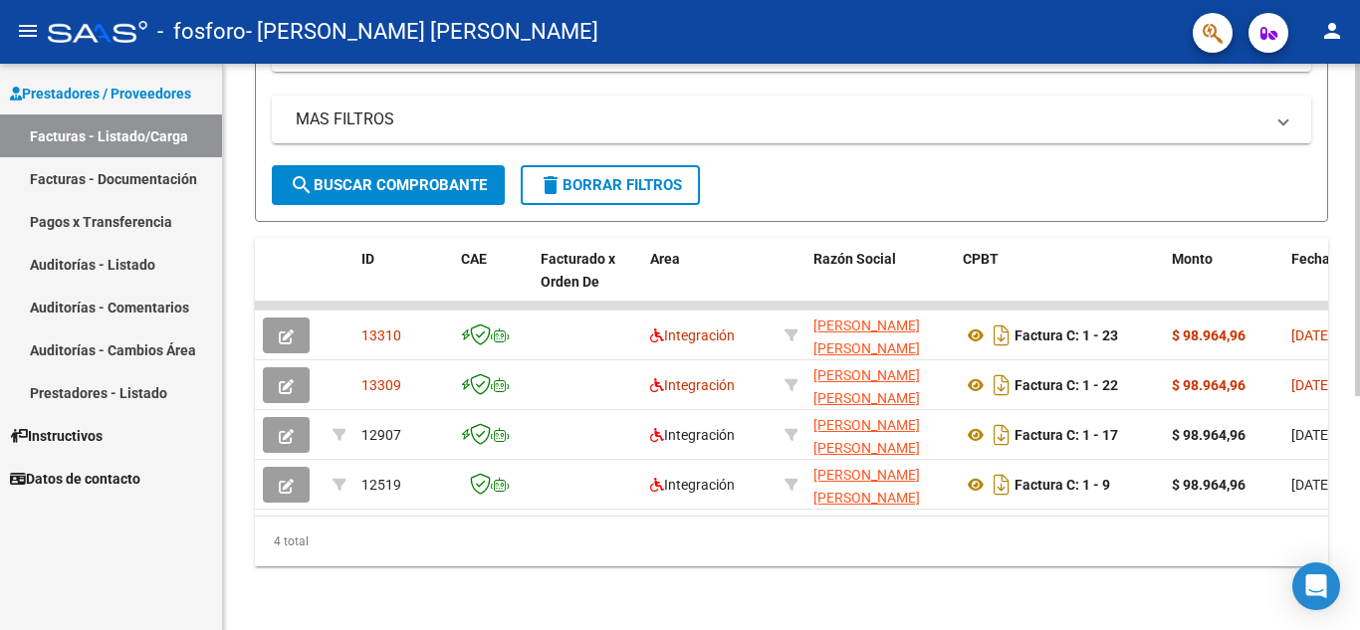
click at [1350, 502] on div "Video tutorial PRESTADORES -> Listado de CPBTs Emitidos por Prestadores / Prove…" at bounding box center [794, 156] width 1142 height 948
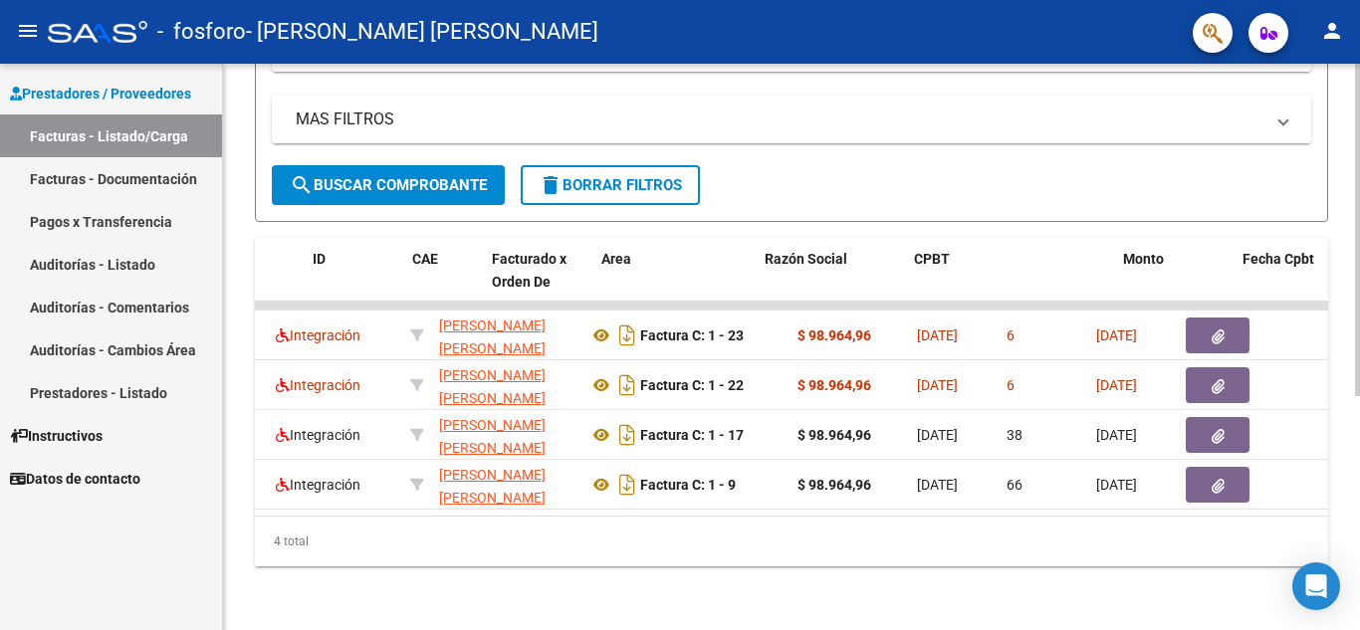
scroll to position [0, 0]
